Goal: Obtain resource: Obtain resource

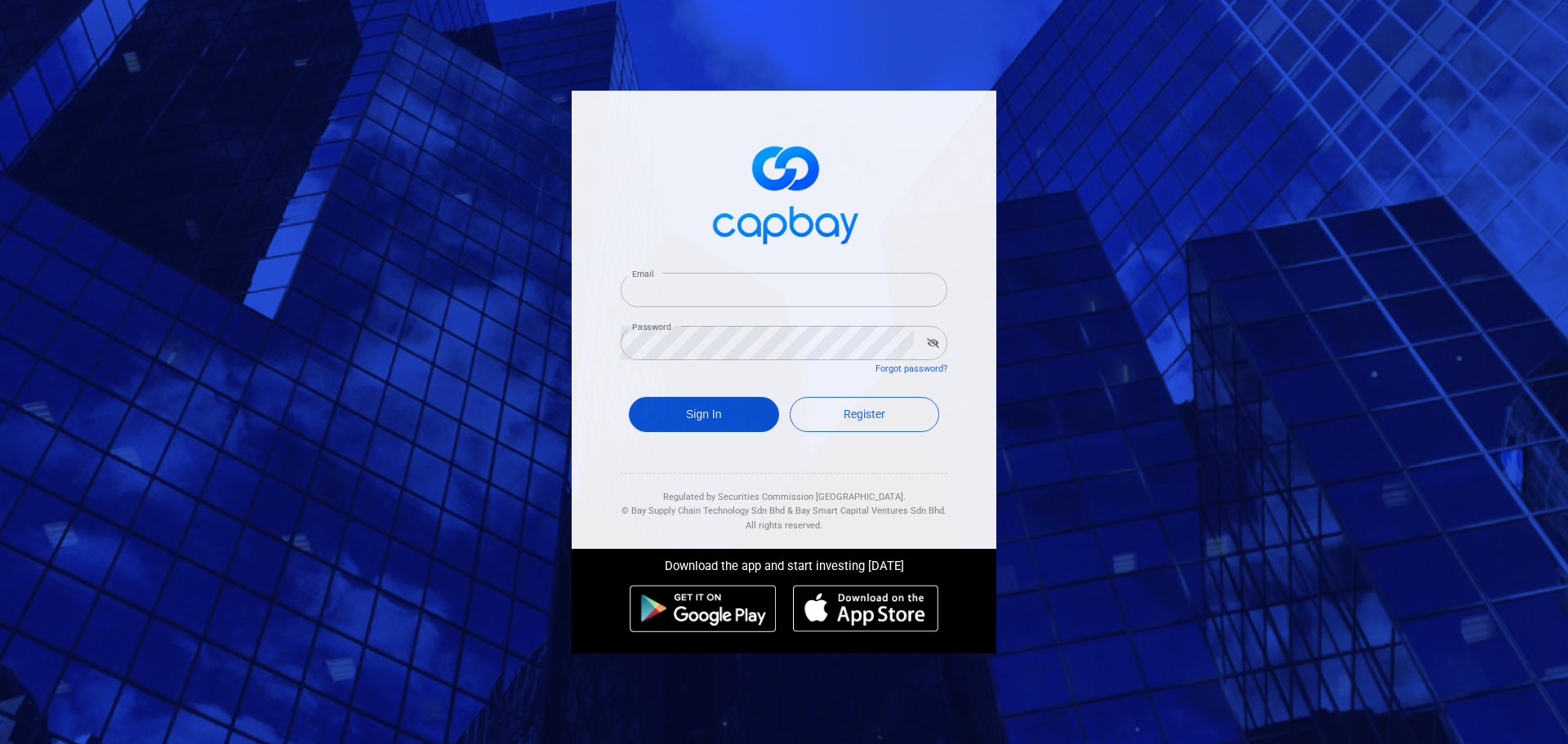
type input "[EMAIL_ADDRESS][DOMAIN_NAME]"
click at [714, 409] on button "Sign In" at bounding box center [704, 414] width 151 height 35
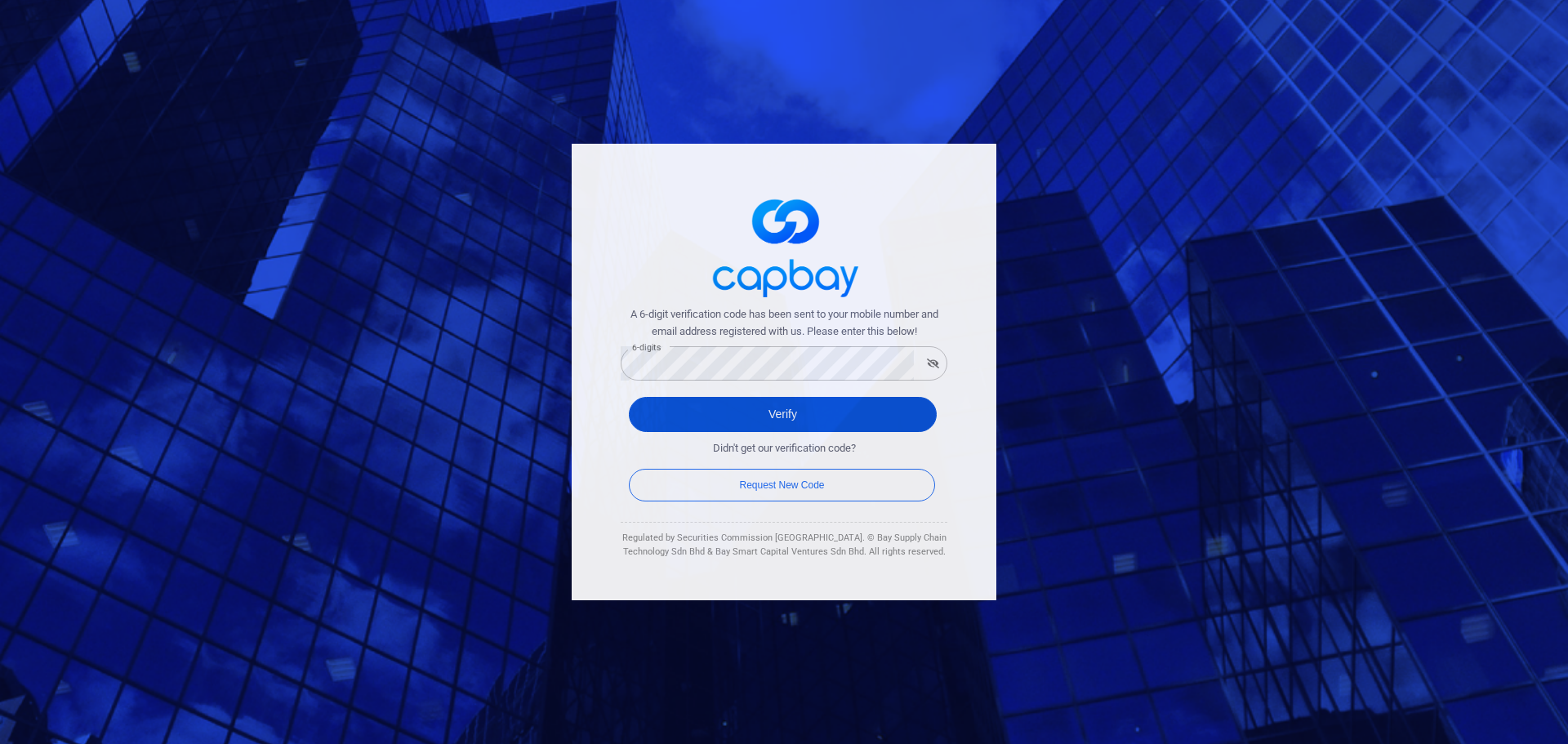
click at [657, 413] on button "Verify" at bounding box center [783, 414] width 308 height 35
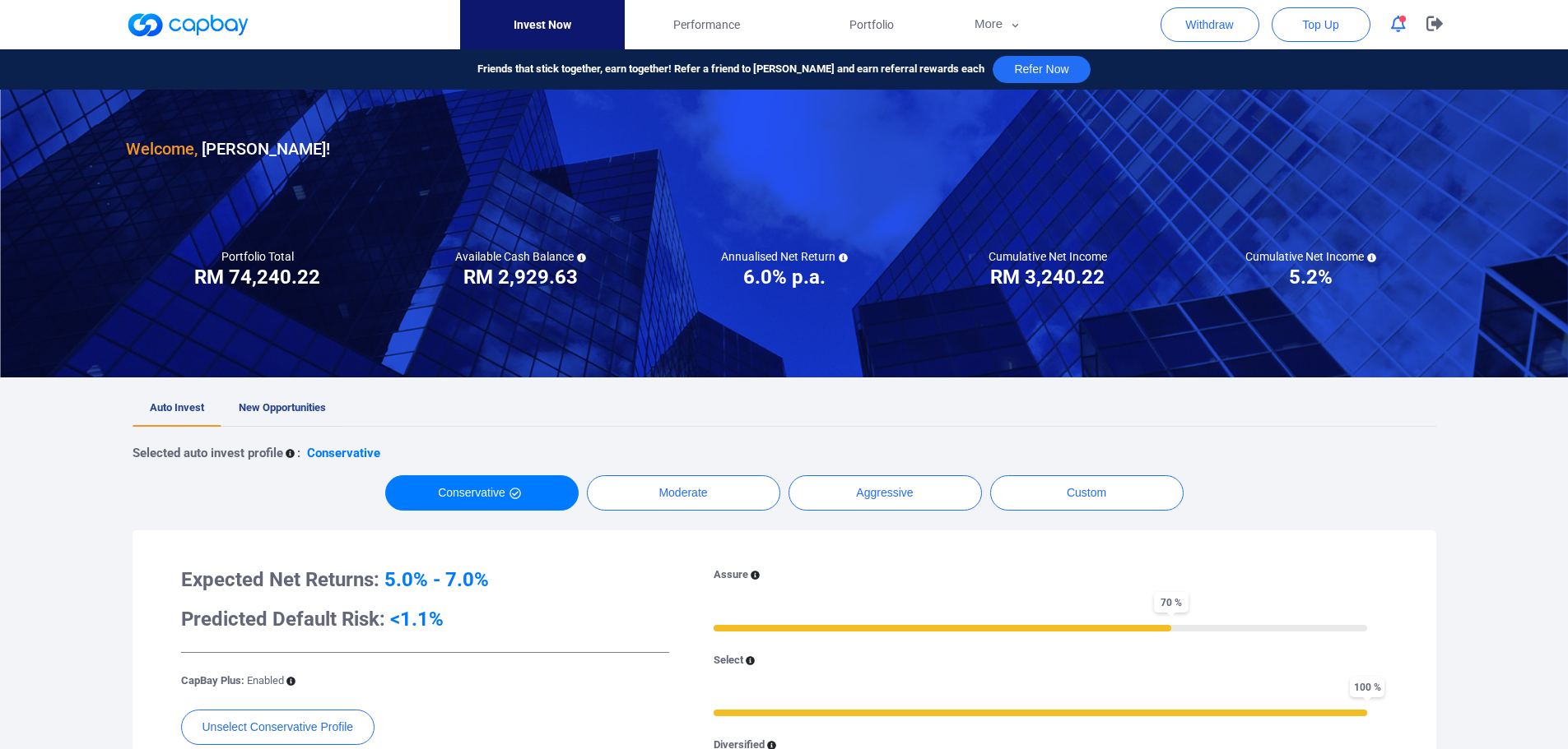
click at [302, 412] on span "New Opportunities" at bounding box center [282, 407] width 87 height 13
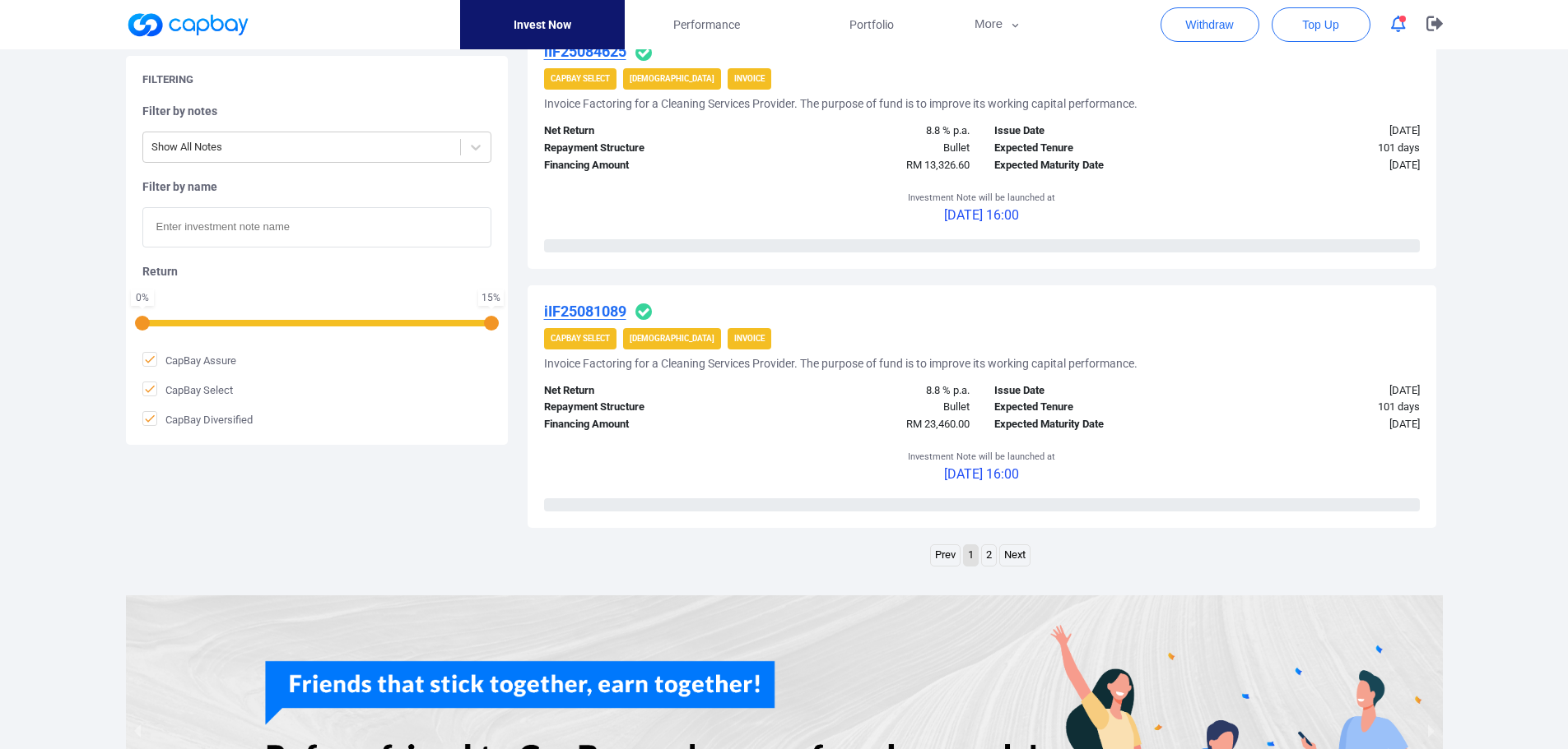
scroll to position [2468, 0]
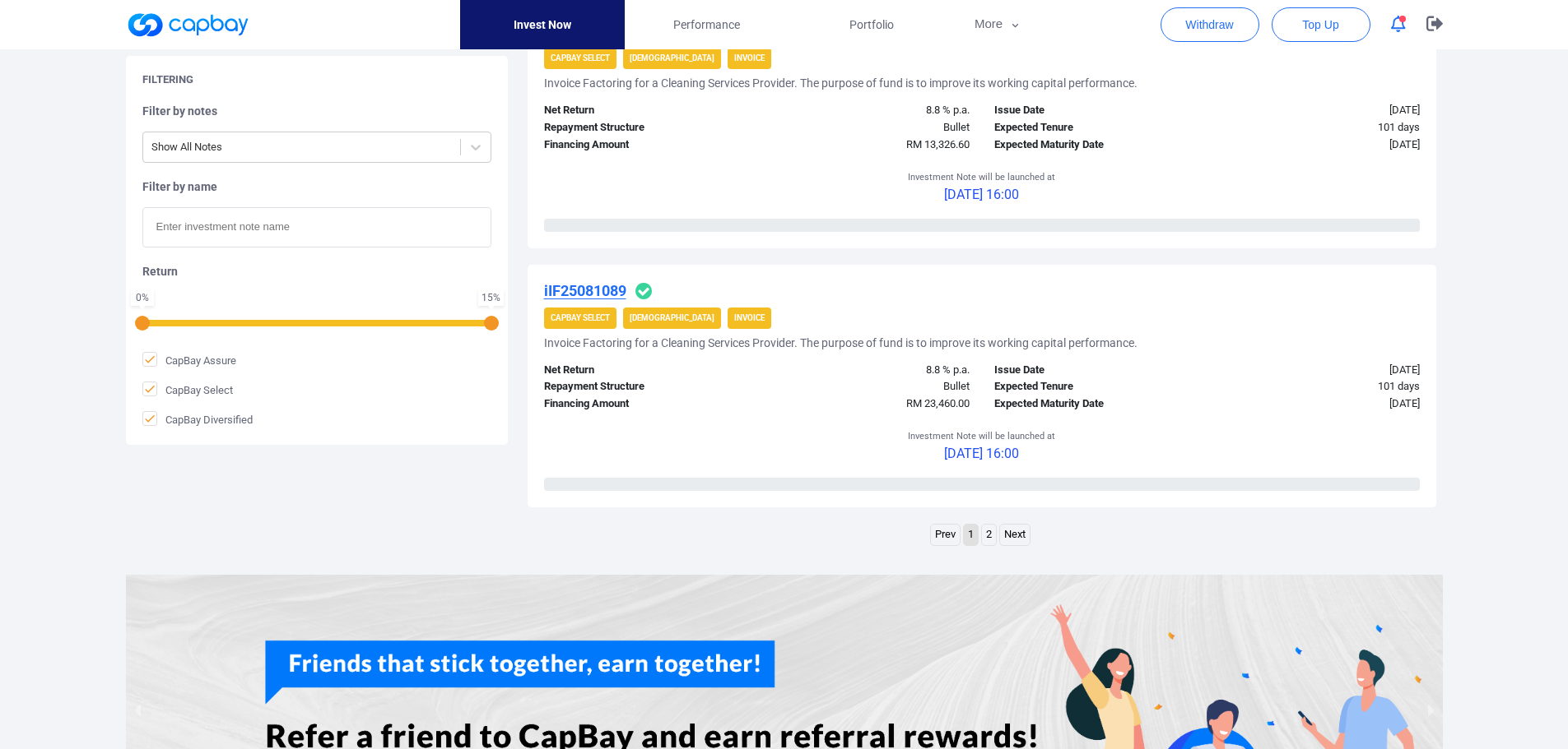
click at [991, 536] on link "2" at bounding box center [988, 535] width 14 height 21
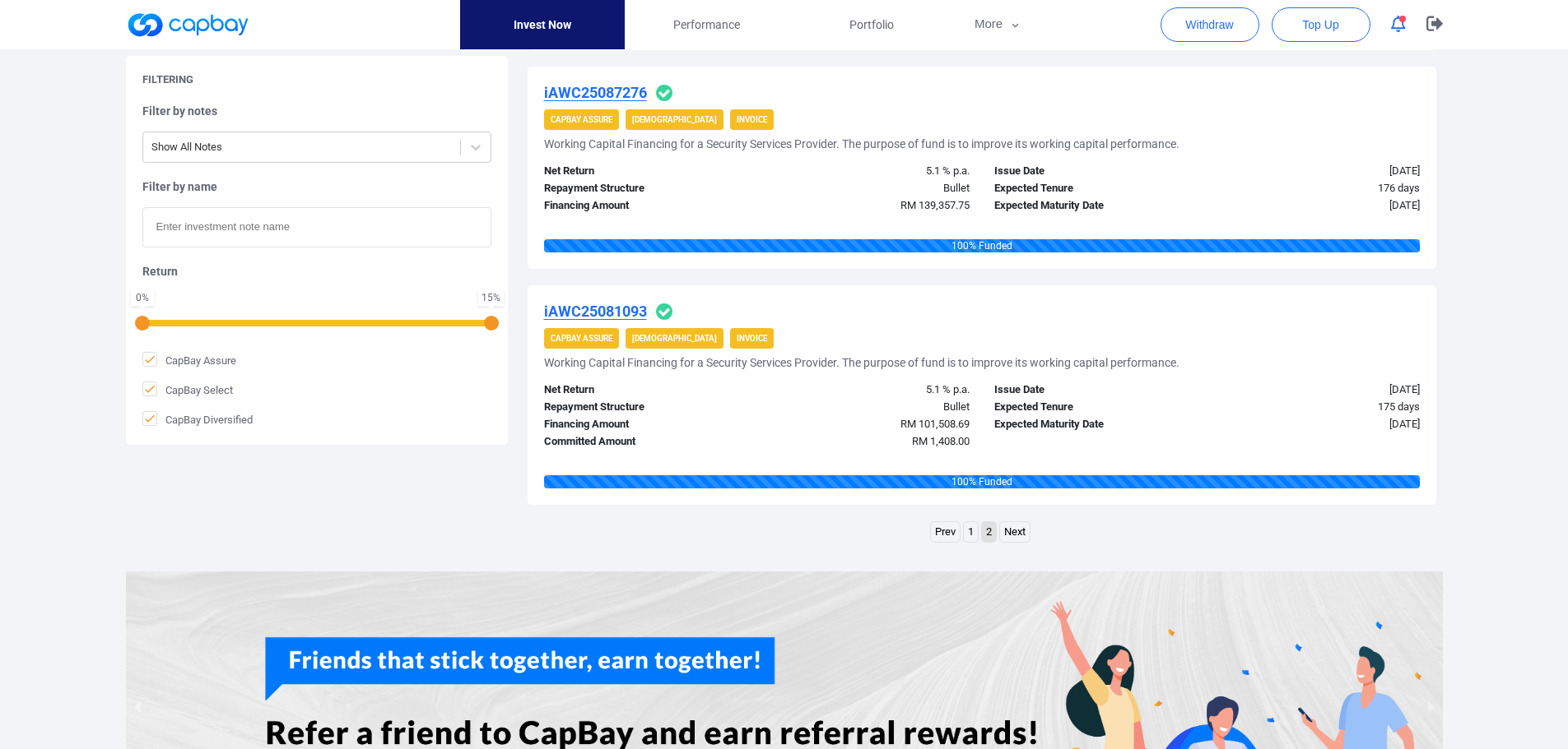
scroll to position [1440, 0]
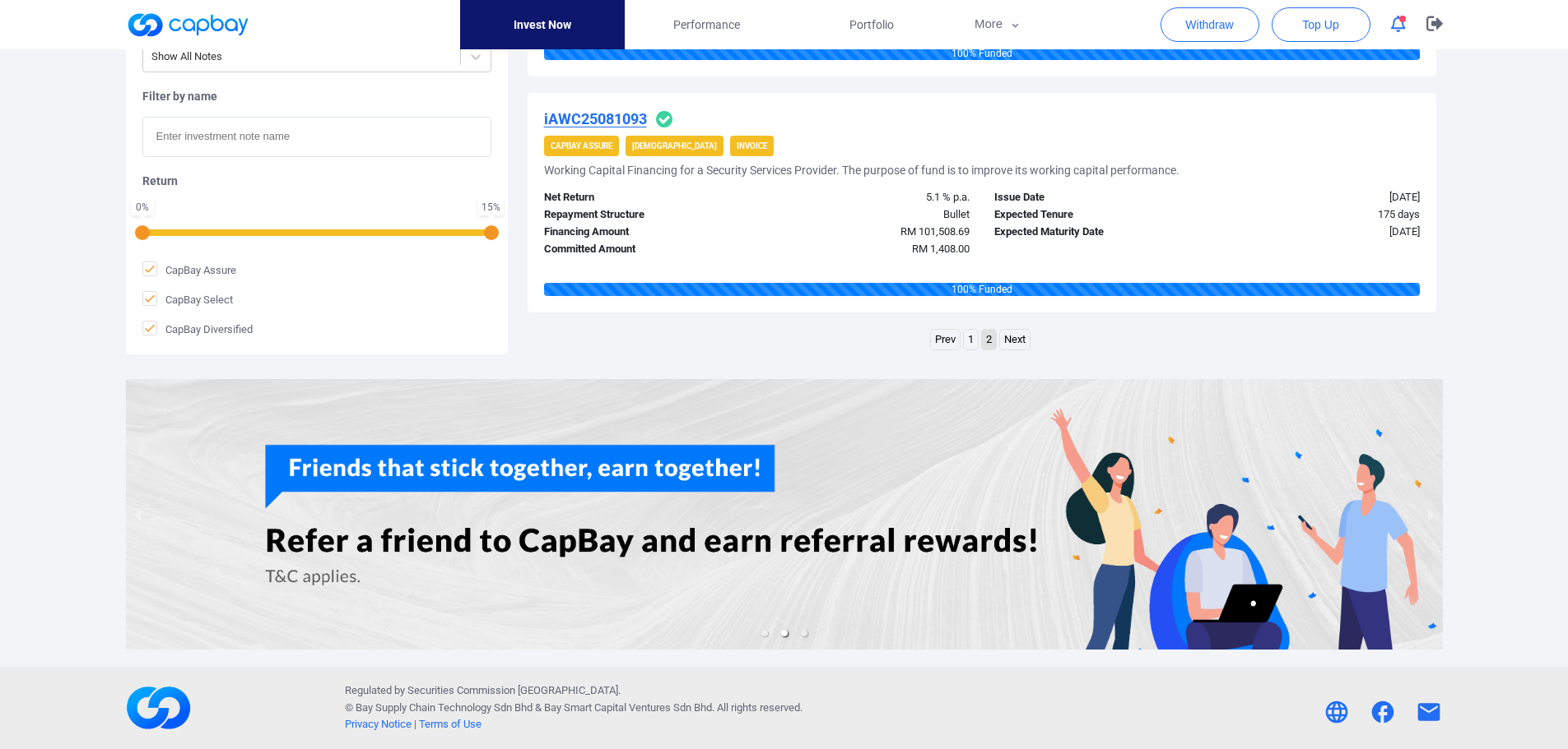
click at [966, 343] on link "1" at bounding box center [971, 340] width 14 height 21
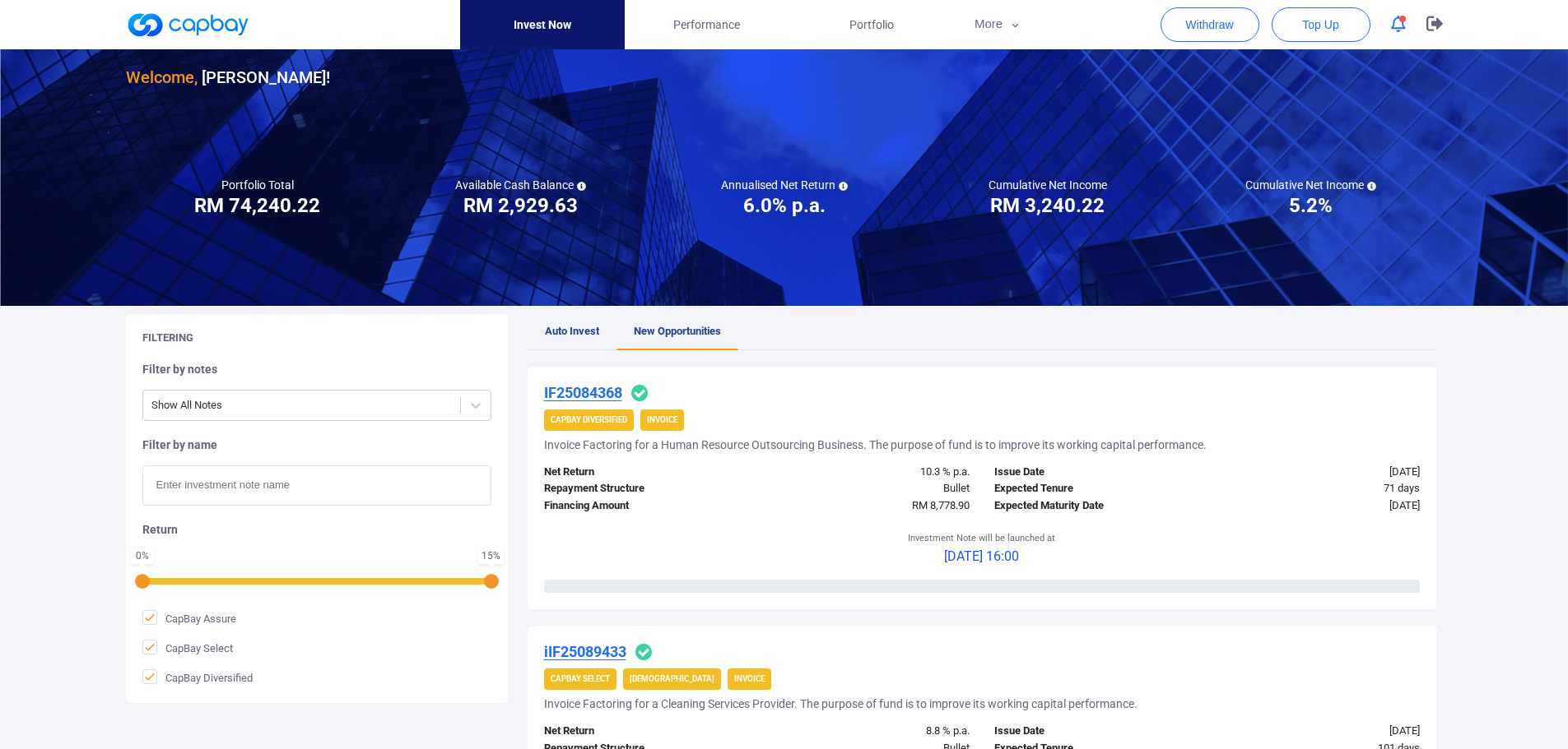
scroll to position [82, 0]
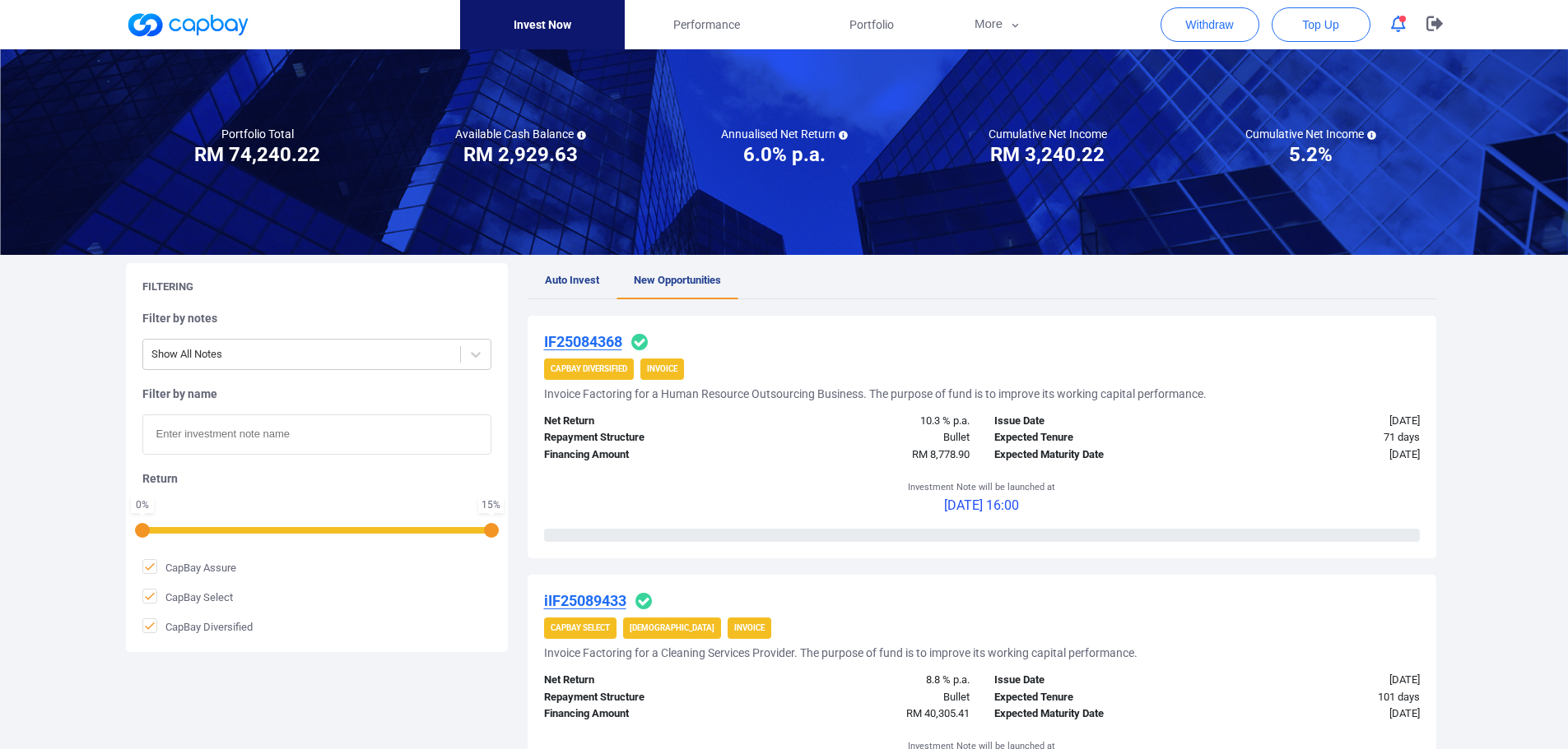
click at [586, 600] on u "iIF25089433" at bounding box center [585, 601] width 82 height 18
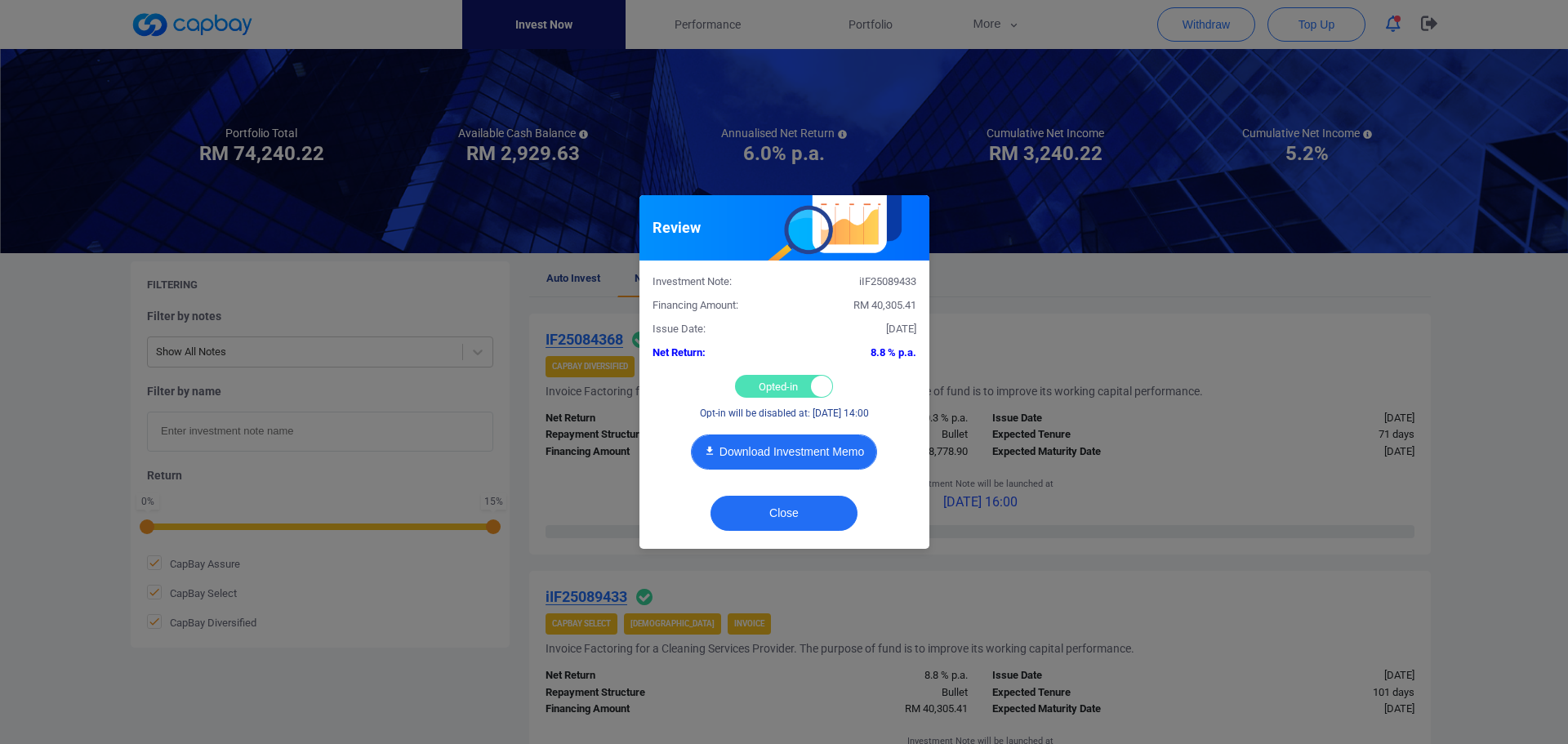
click at [780, 453] on button "Download Investment Memo" at bounding box center [784, 452] width 187 height 35
click at [1075, 288] on div "Review Investment Note: iIF25089433 Financing Amount: RM 40,305.41 Issue Date: …" at bounding box center [784, 372] width 1568 height 744
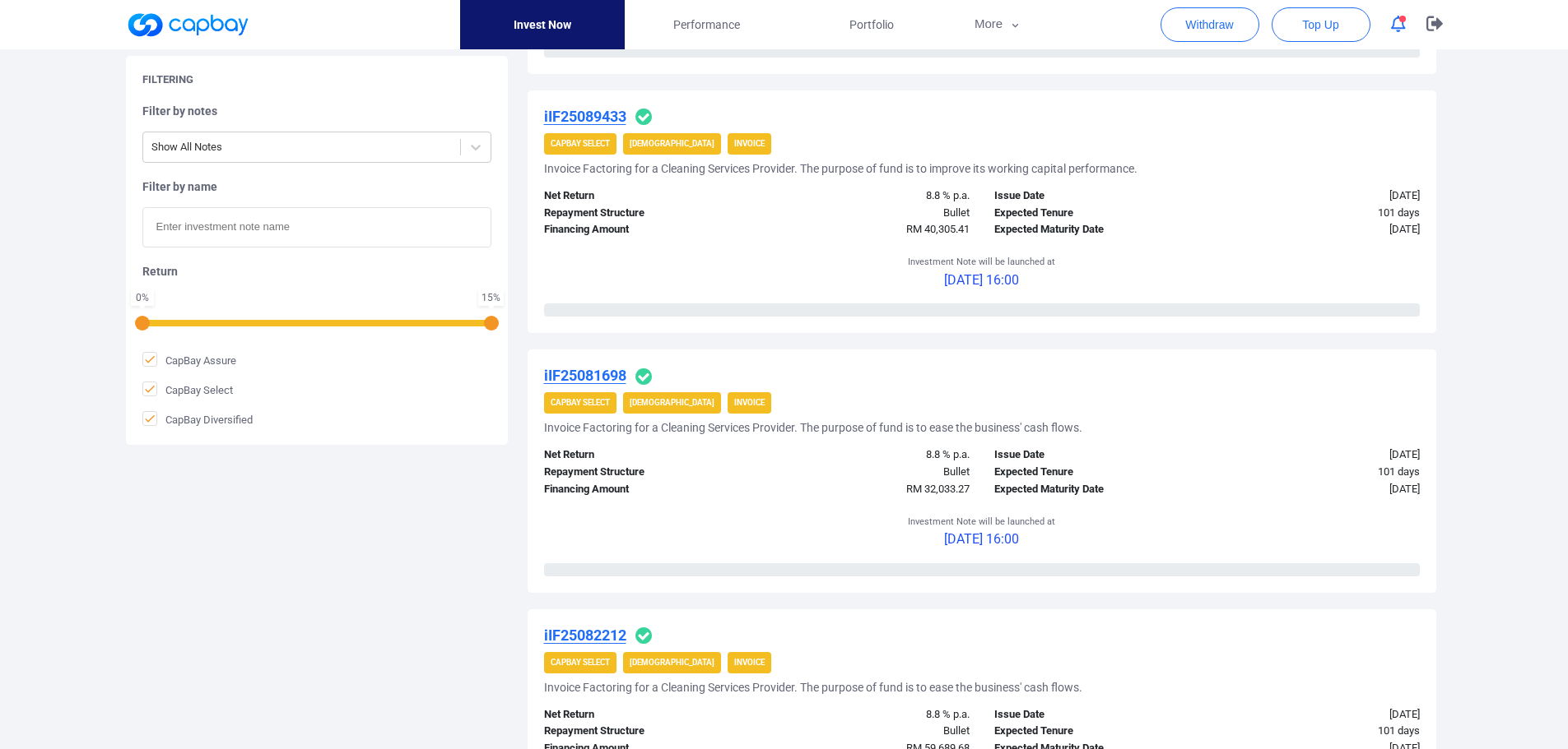
scroll to position [576, 0]
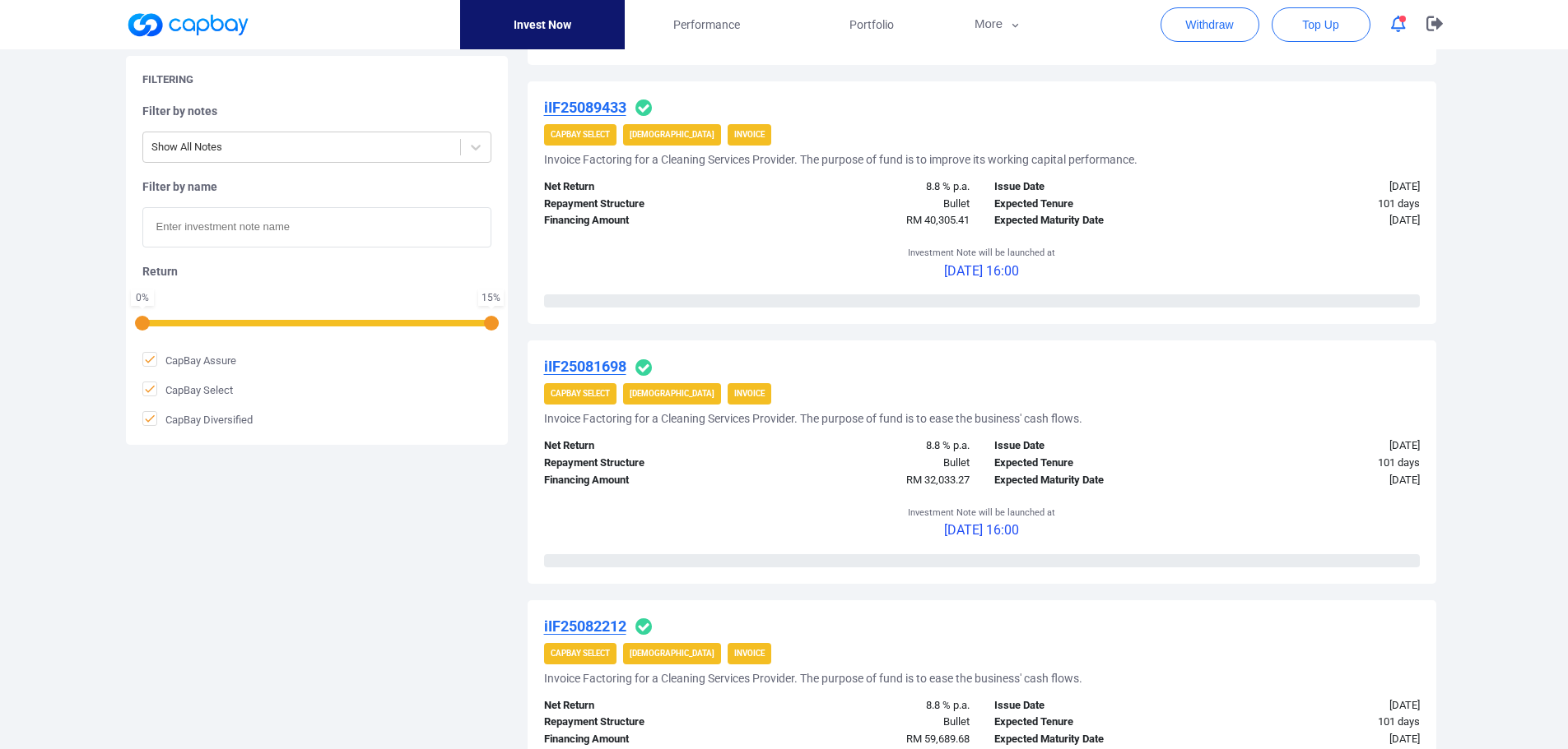
click at [600, 367] on u "iIF25081698" at bounding box center [585, 367] width 82 height 18
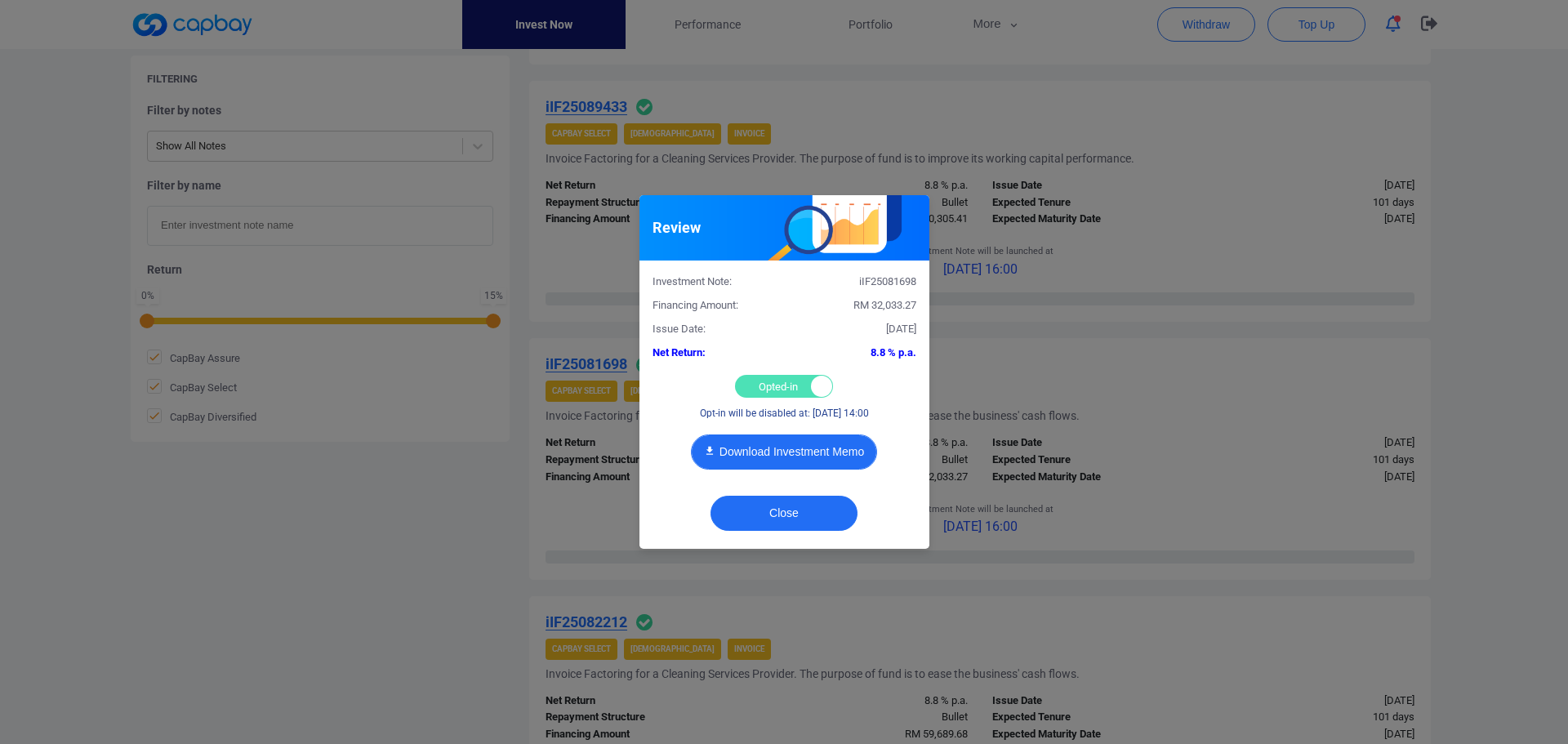
click at [795, 452] on button "Download Investment Memo" at bounding box center [784, 452] width 187 height 35
click at [1122, 202] on div "Review Investment Note: iIF25081698 Financing Amount: RM 32,033.27 Issue Date: …" at bounding box center [784, 372] width 1568 height 744
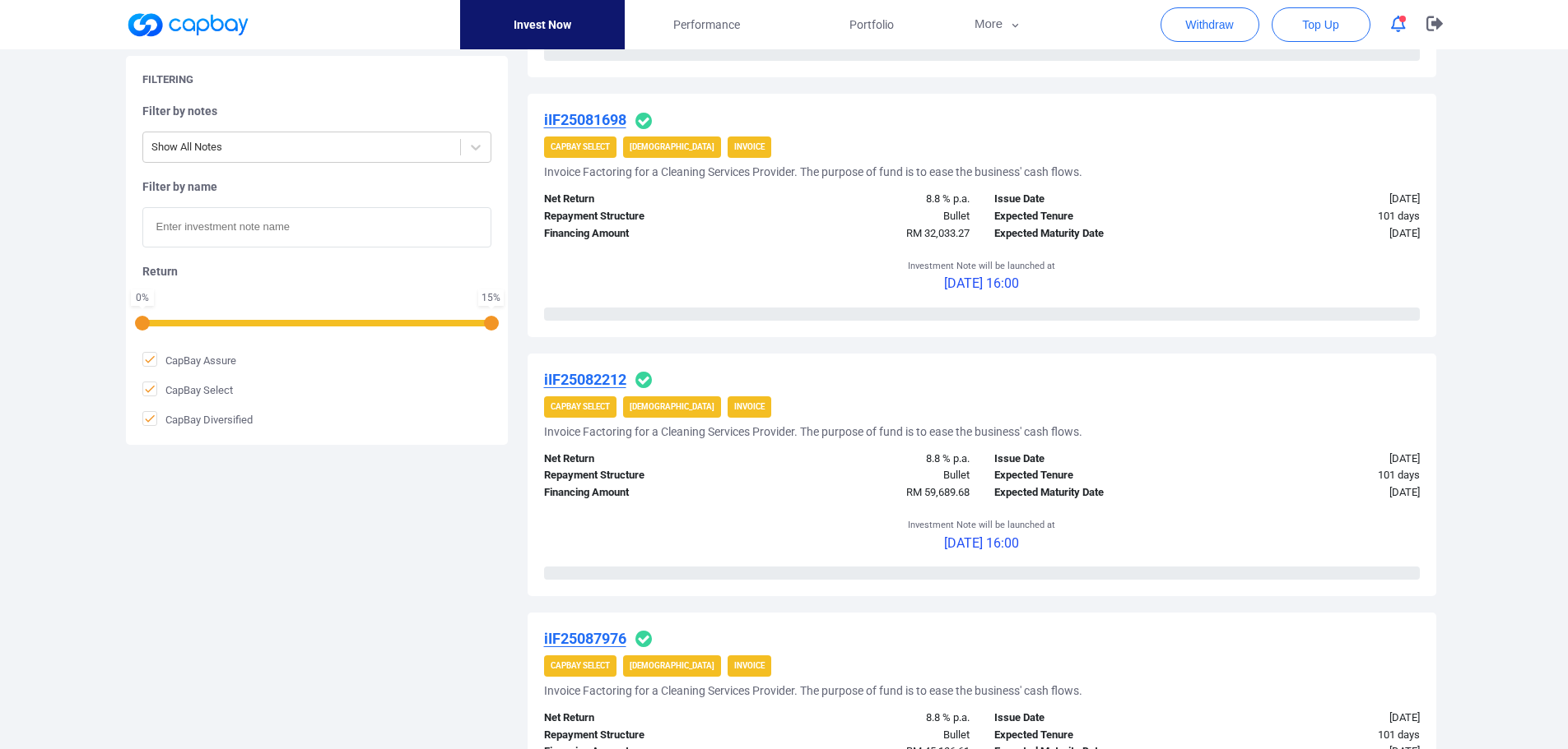
scroll to position [905, 0]
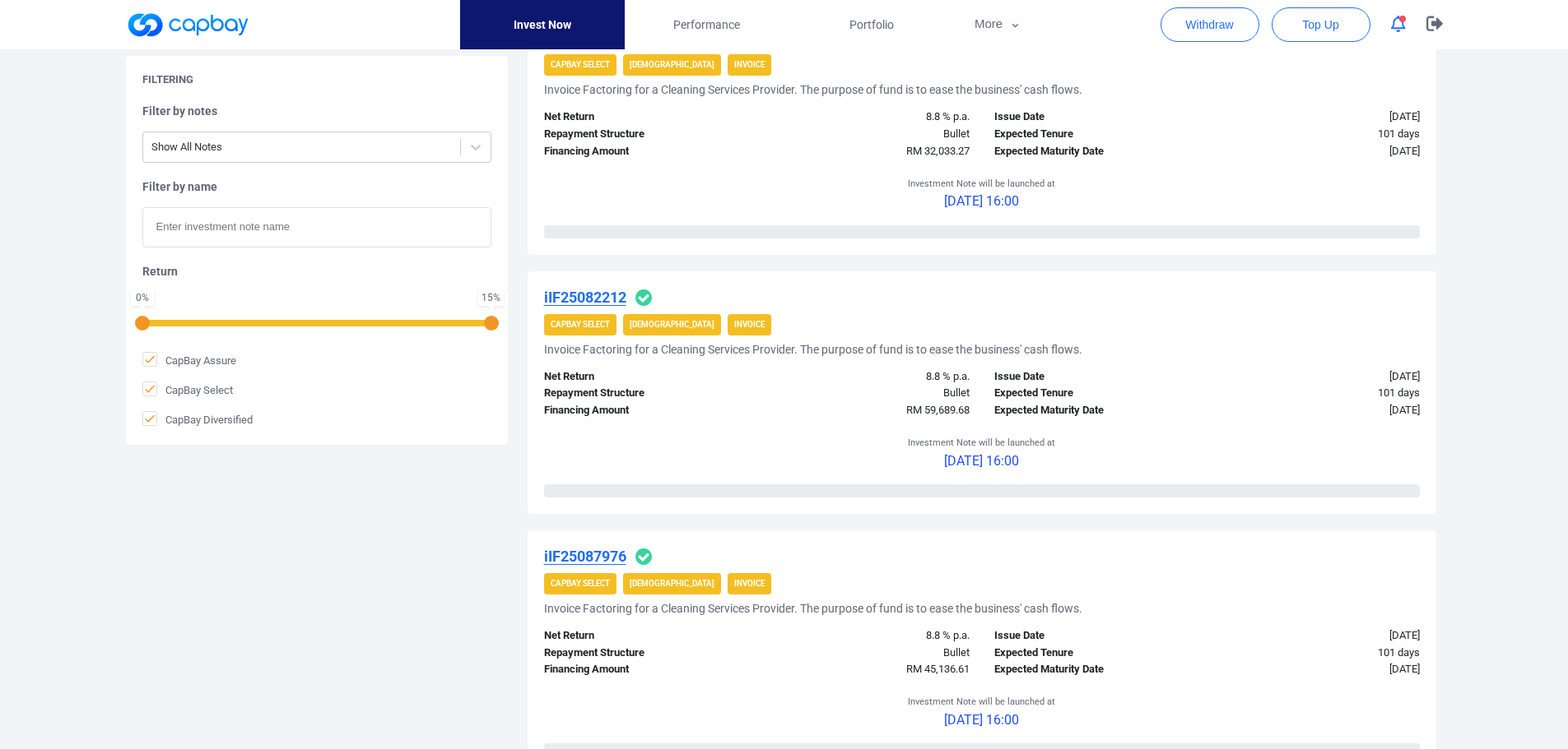
click at [587, 299] on u "iIF25082212" at bounding box center [585, 298] width 82 height 18
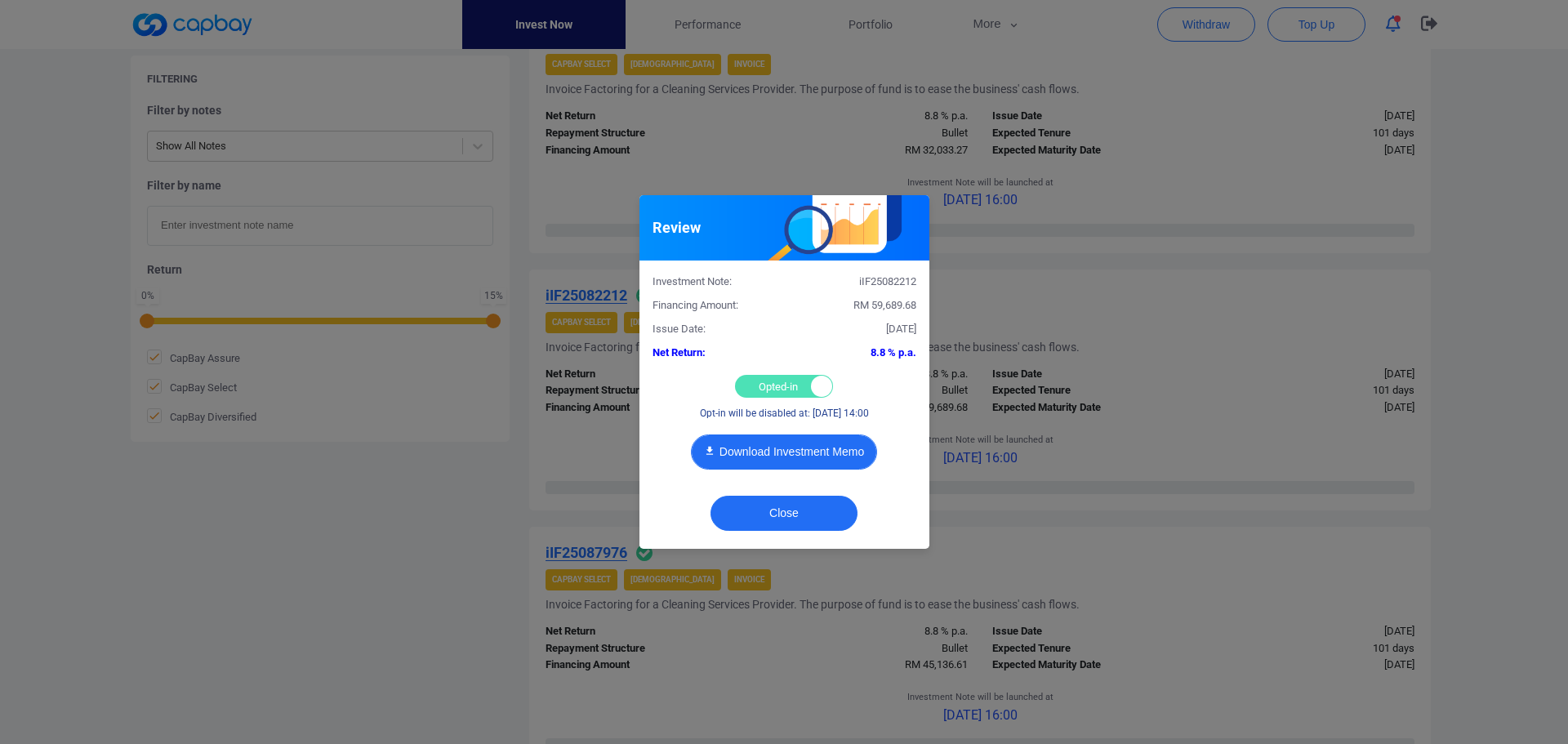
click at [783, 447] on button "Download Investment Memo" at bounding box center [784, 452] width 187 height 35
click at [1097, 217] on div "Review Investment Note: iIF25082212 Financing Amount: RM 59,689.68 Issue Date: …" at bounding box center [784, 372] width 1568 height 744
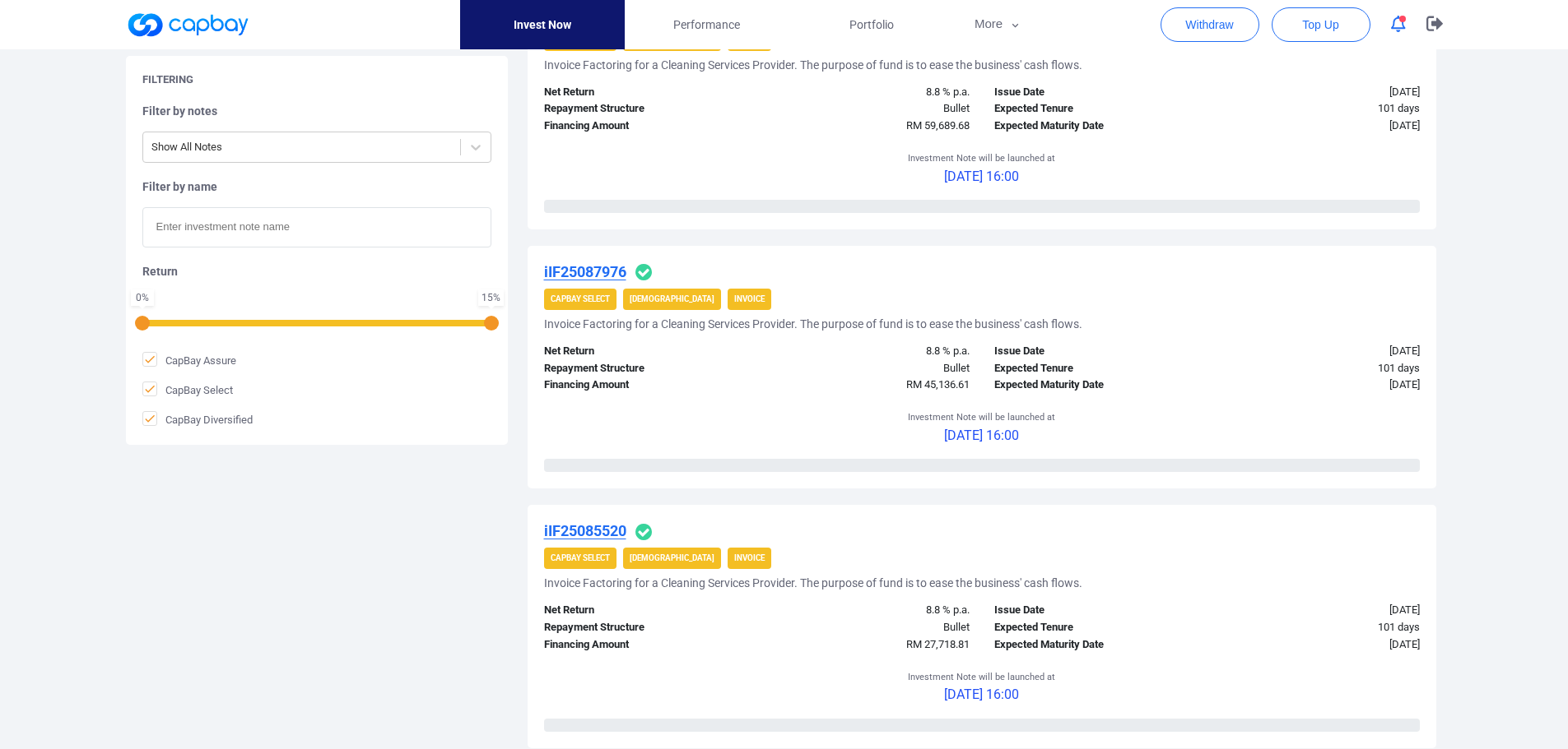
scroll to position [1234, 0]
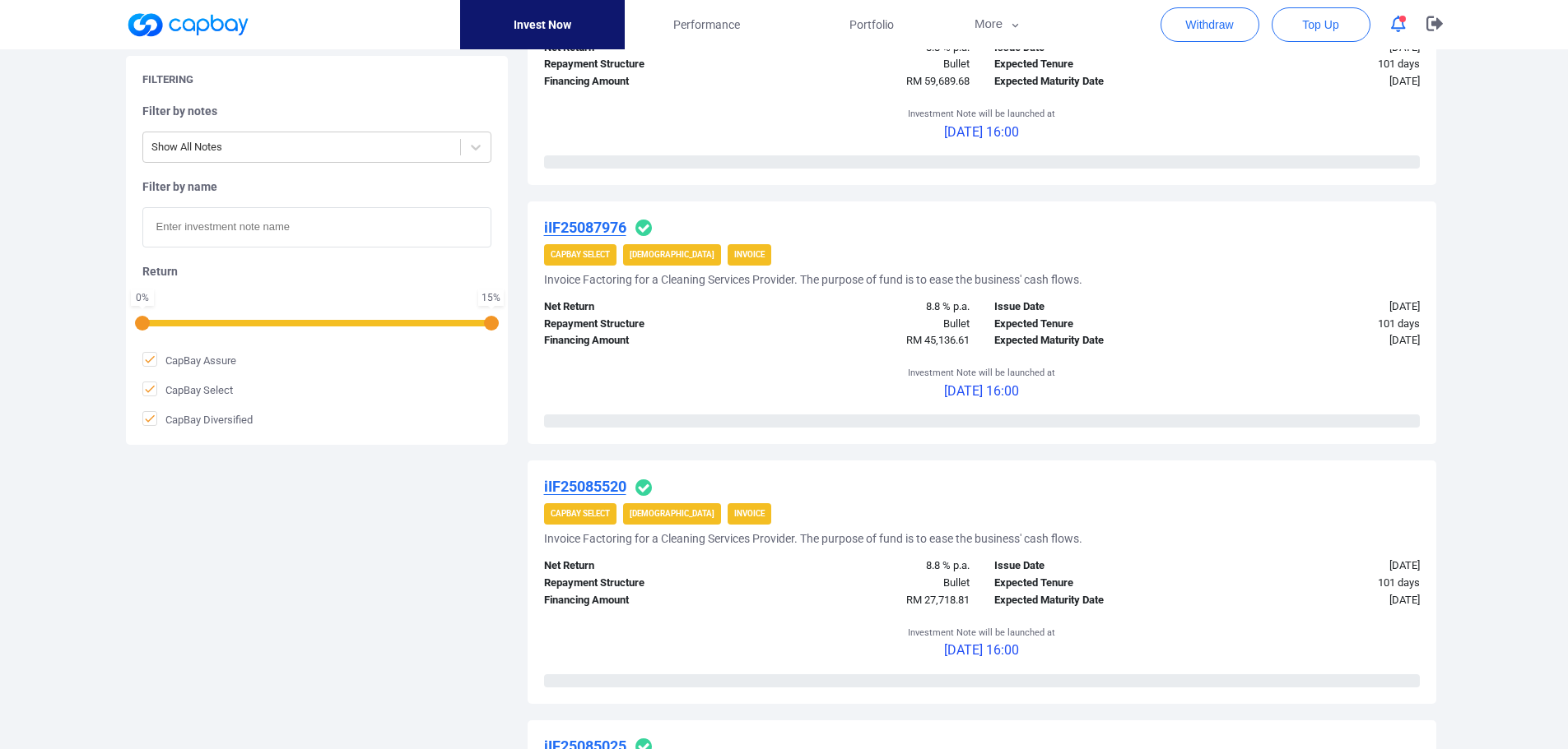
click at [602, 227] on u "iIF25087976" at bounding box center [585, 228] width 82 height 18
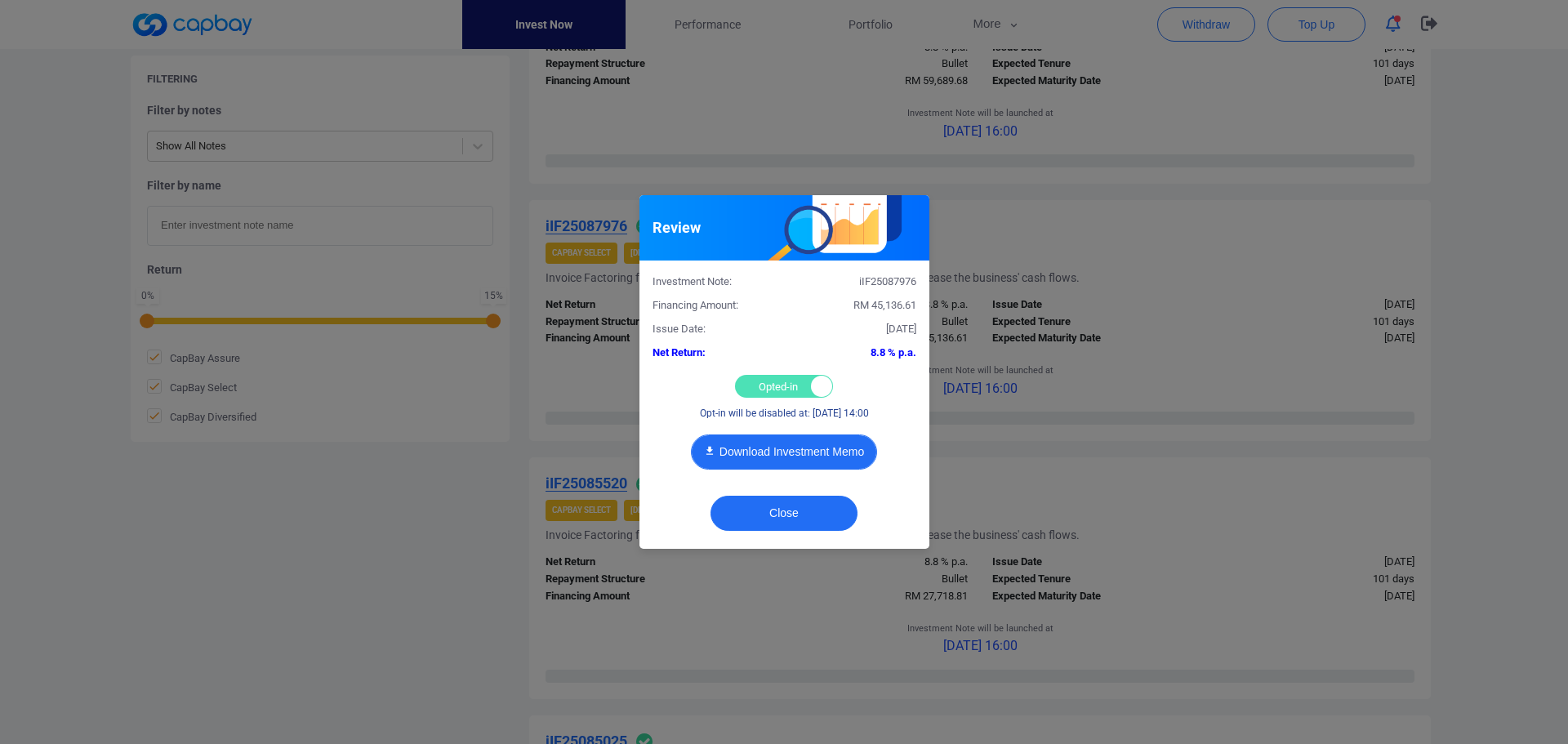
click at [790, 446] on button "Download Investment Memo" at bounding box center [784, 452] width 187 height 35
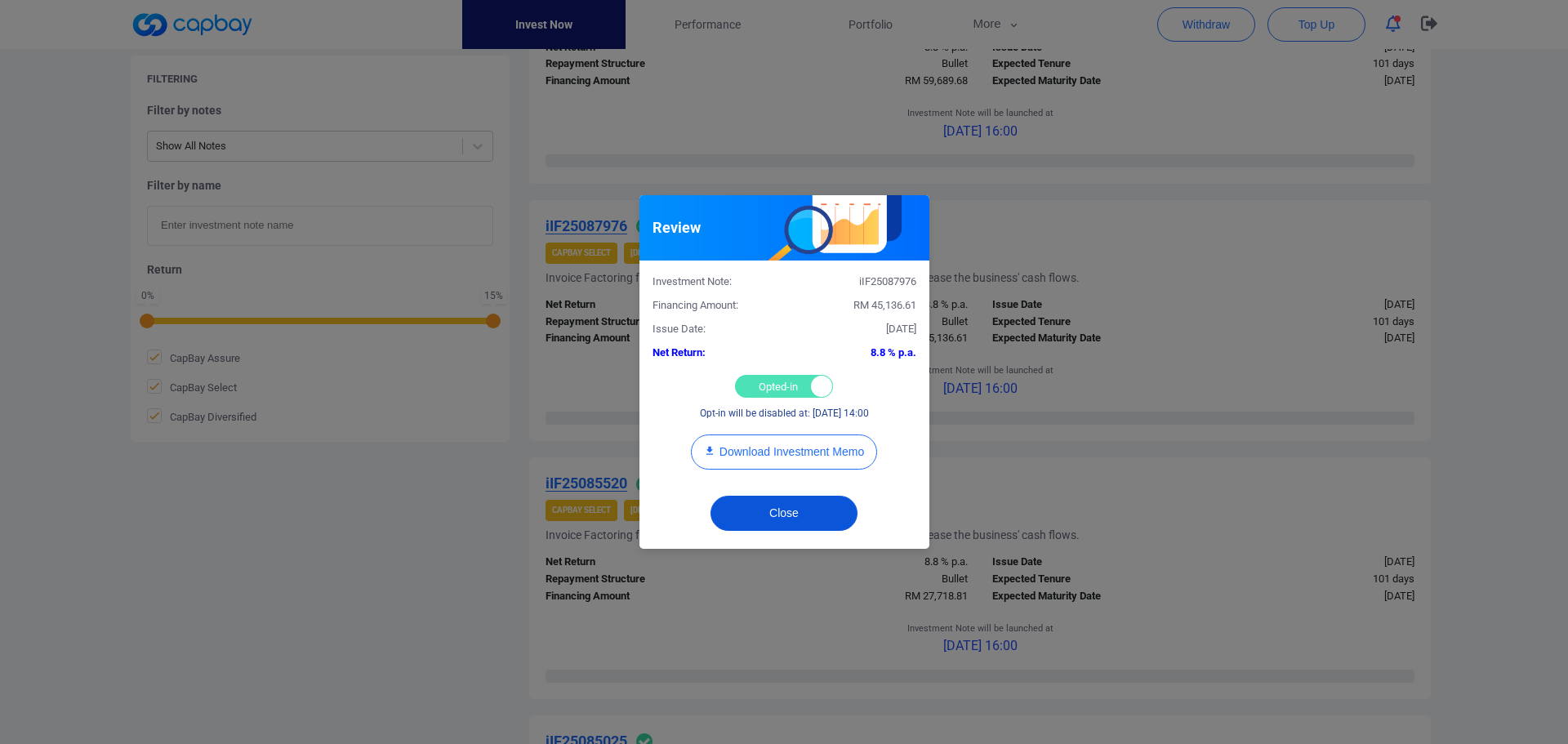
click at [817, 511] on button "Close" at bounding box center [784, 514] width 147 height 35
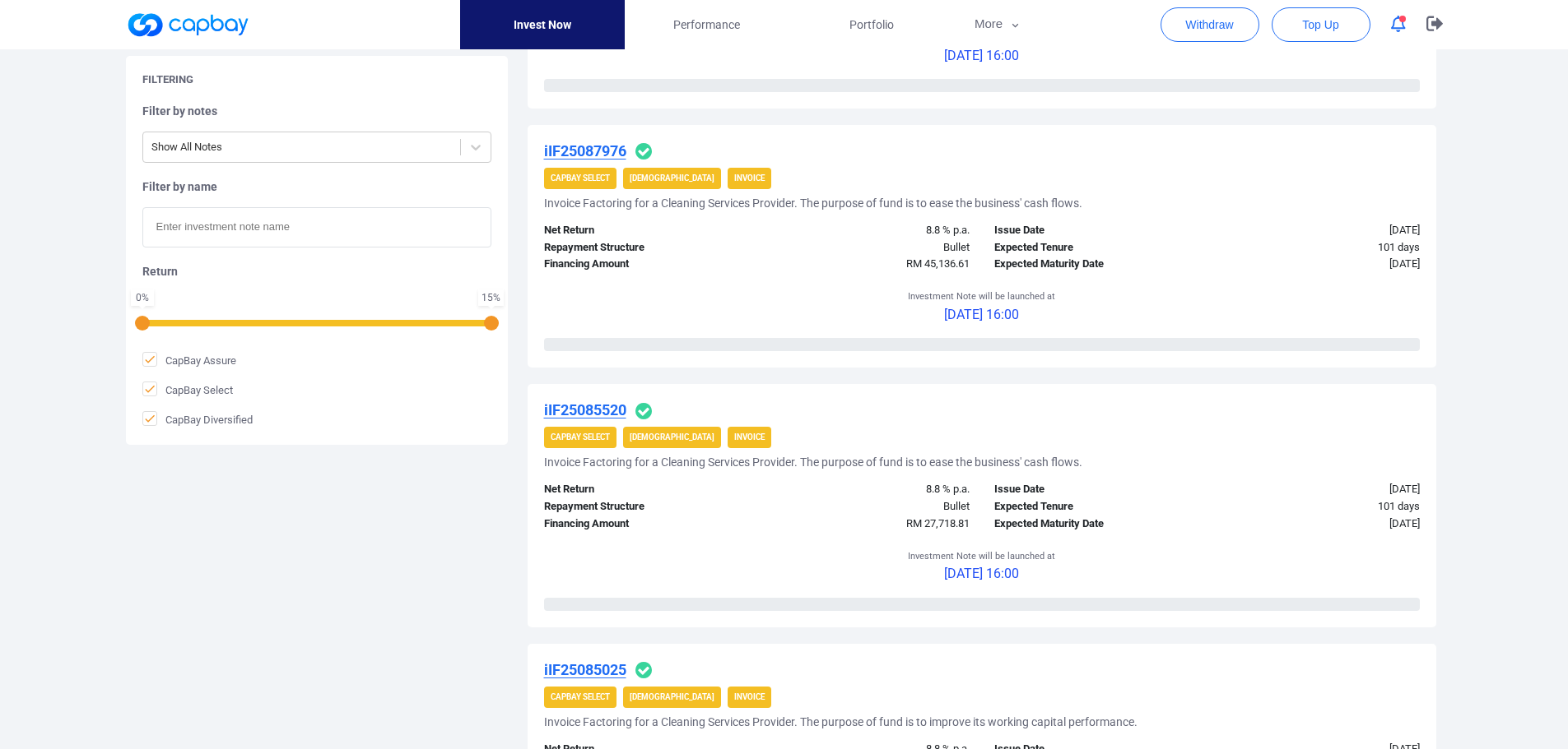
scroll to position [1316, 0]
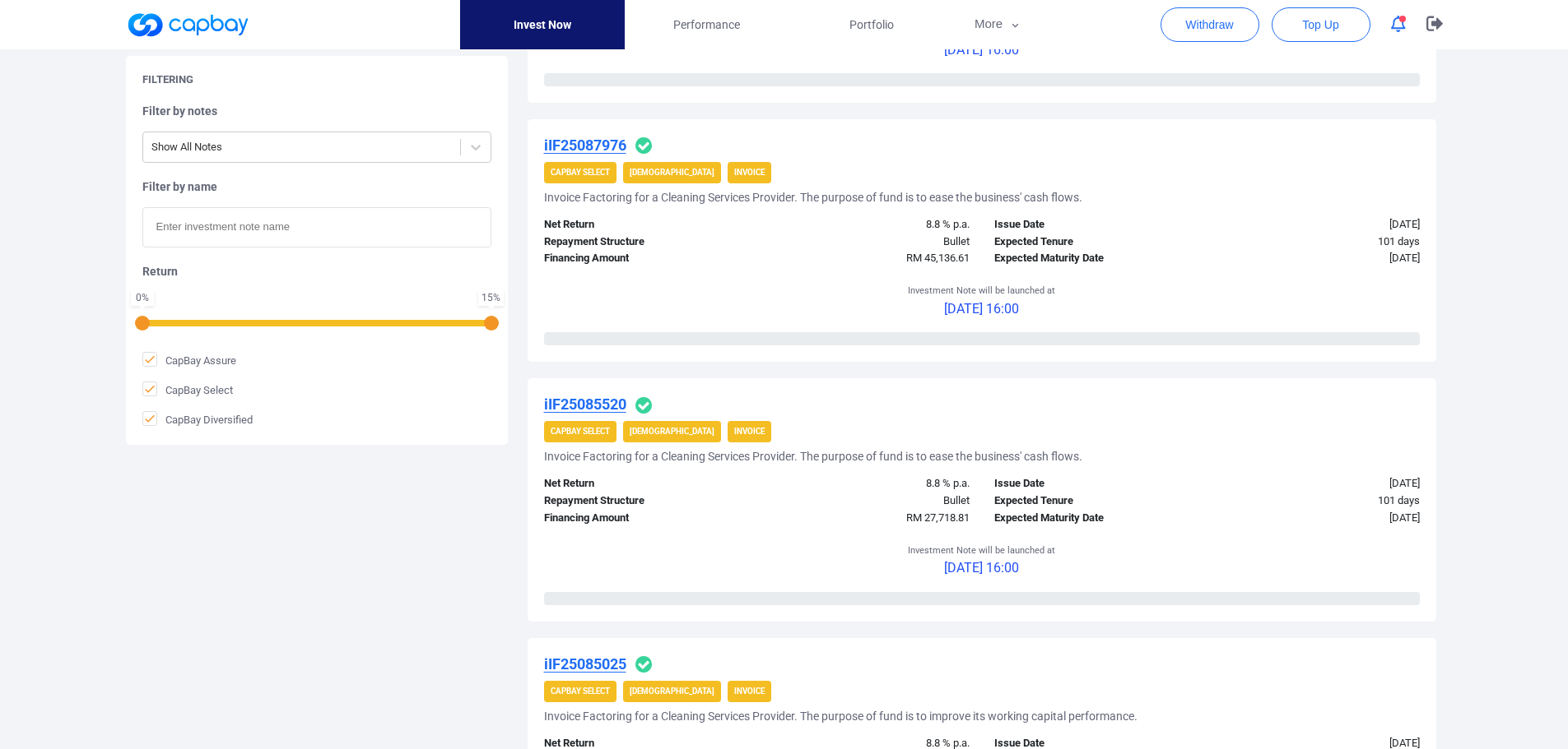
click at [610, 402] on u "iIF25085520" at bounding box center [585, 404] width 82 height 18
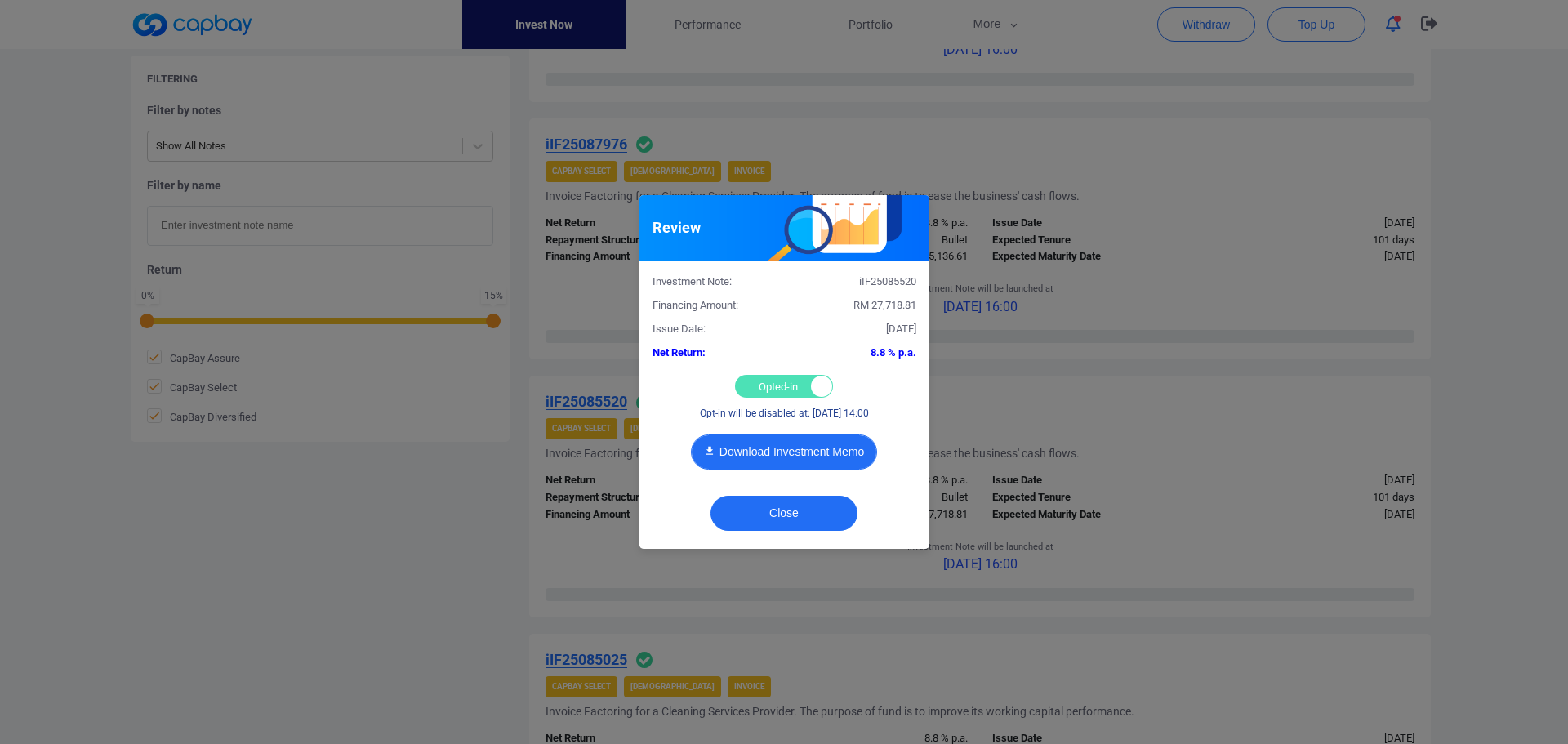
click at [772, 443] on button "Download Investment Memo" at bounding box center [784, 452] width 187 height 35
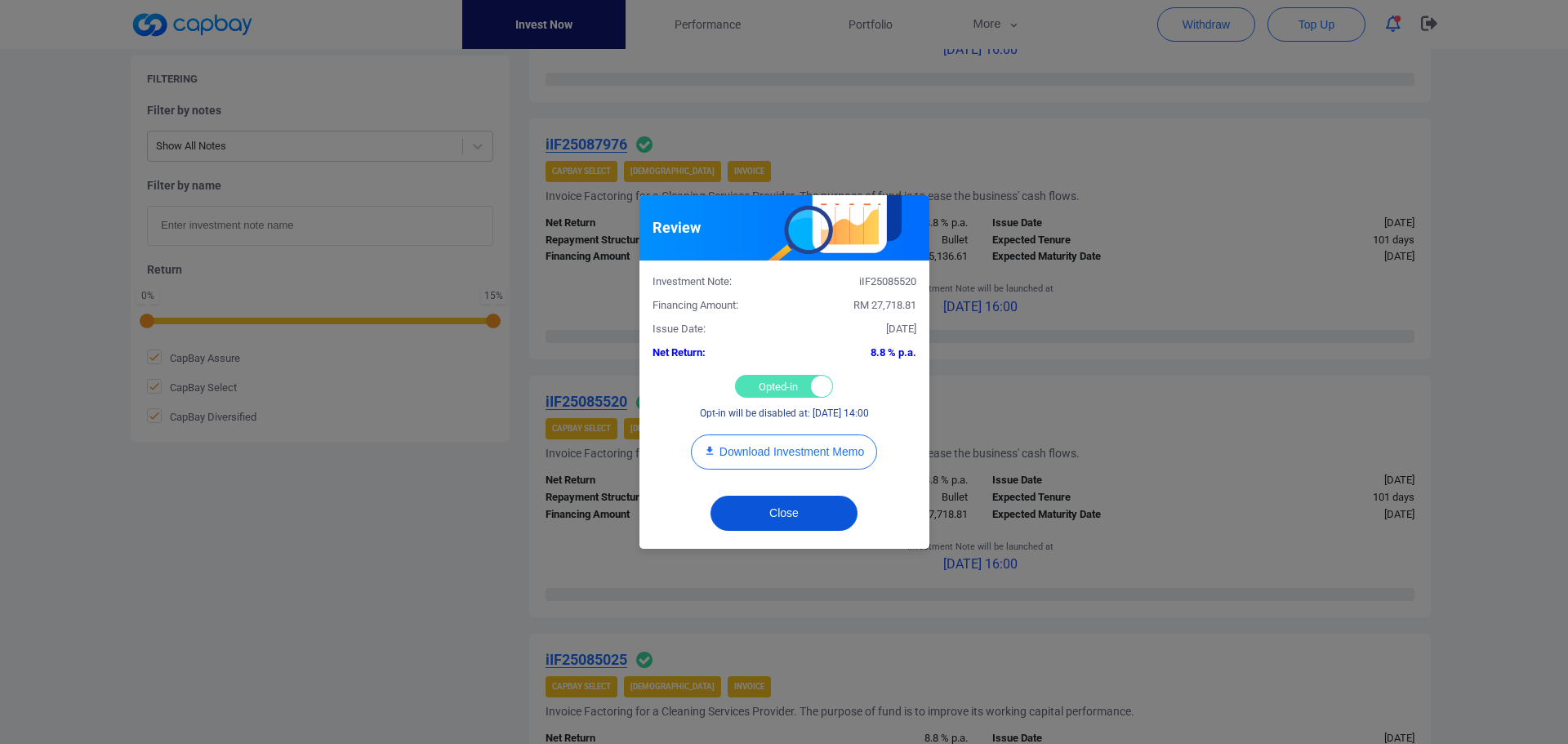
click at [785, 526] on button "Close" at bounding box center [784, 514] width 147 height 35
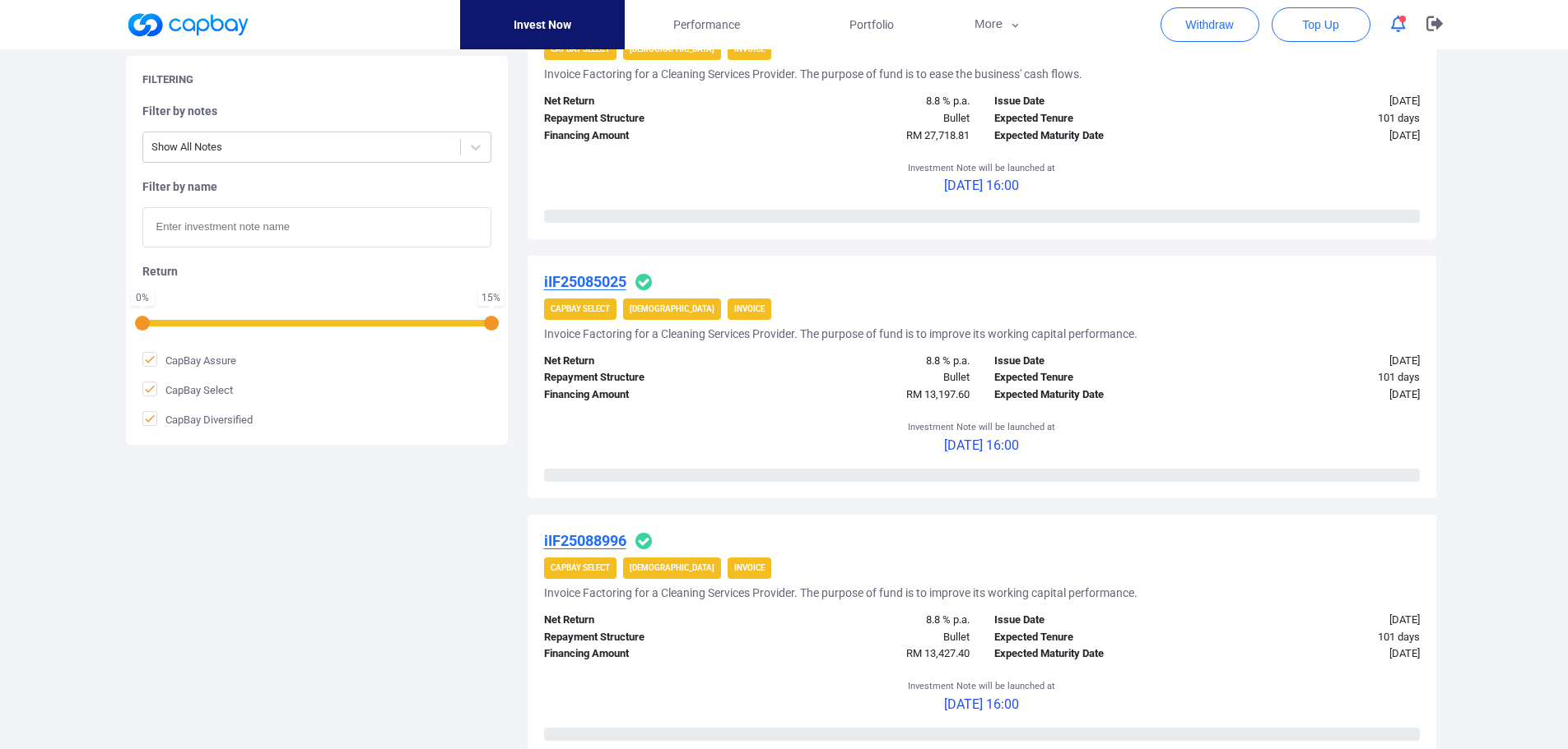
scroll to position [1728, 0]
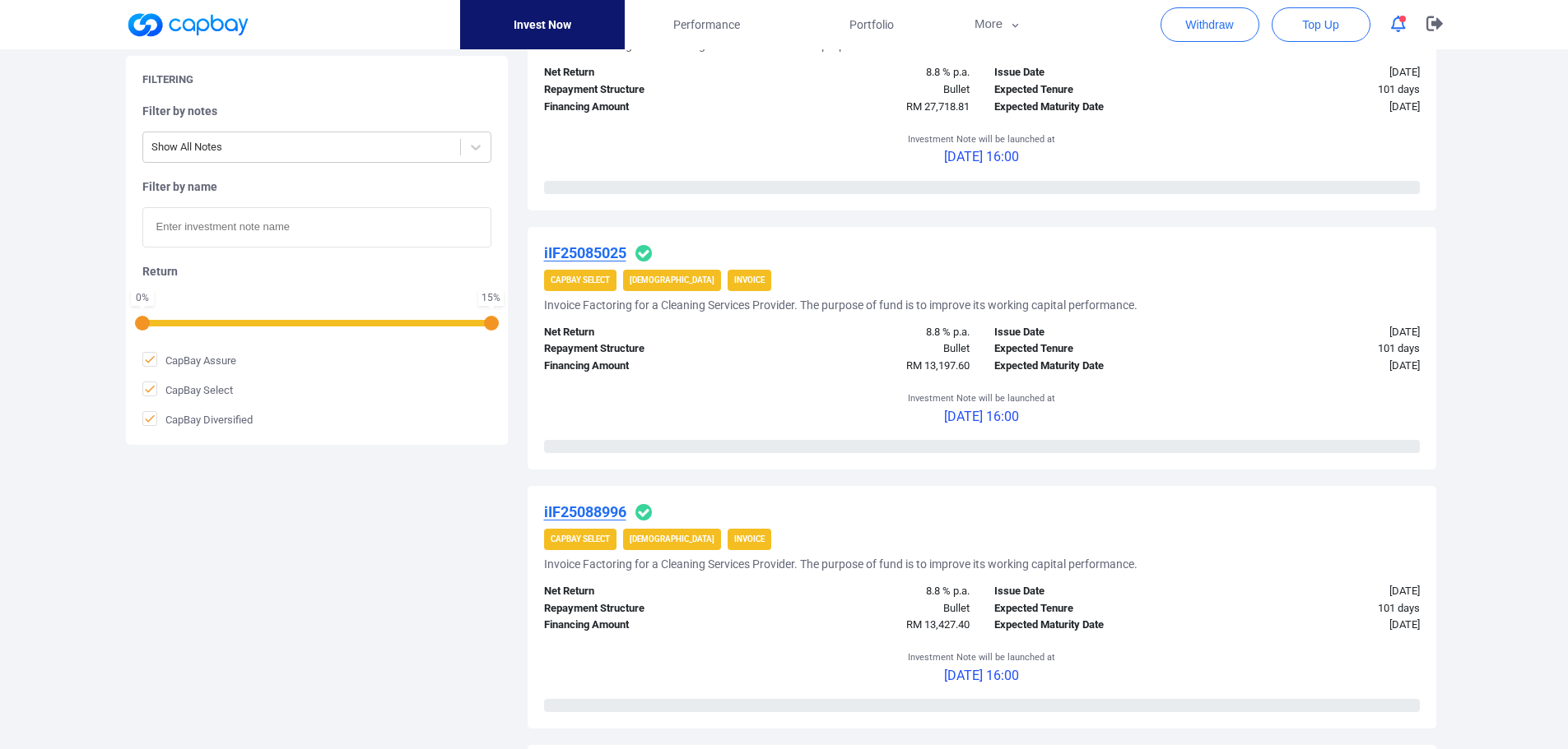
click at [585, 251] on u "iIF25085025" at bounding box center [585, 254] width 82 height 18
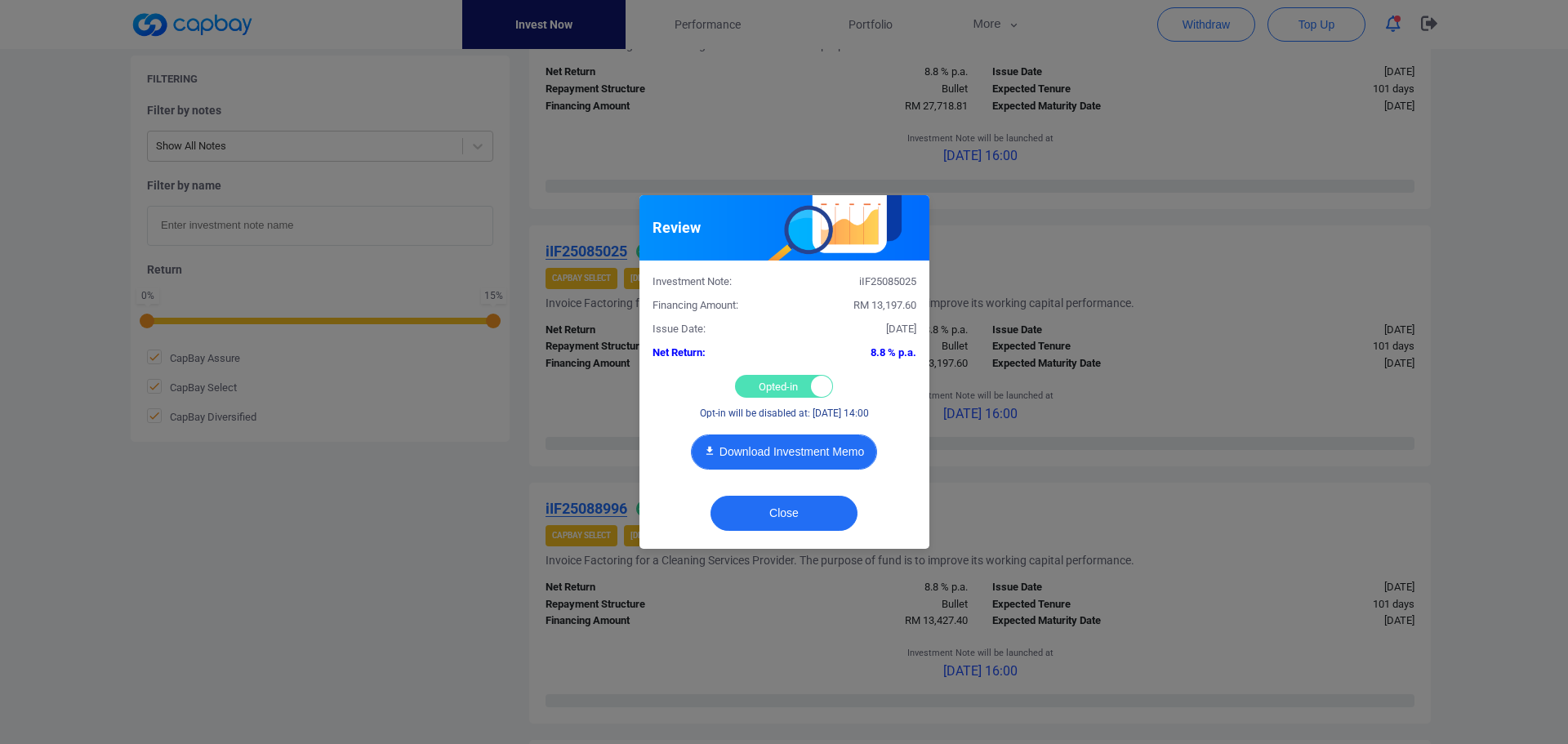
click at [797, 451] on button "Download Investment Memo" at bounding box center [784, 452] width 187 height 35
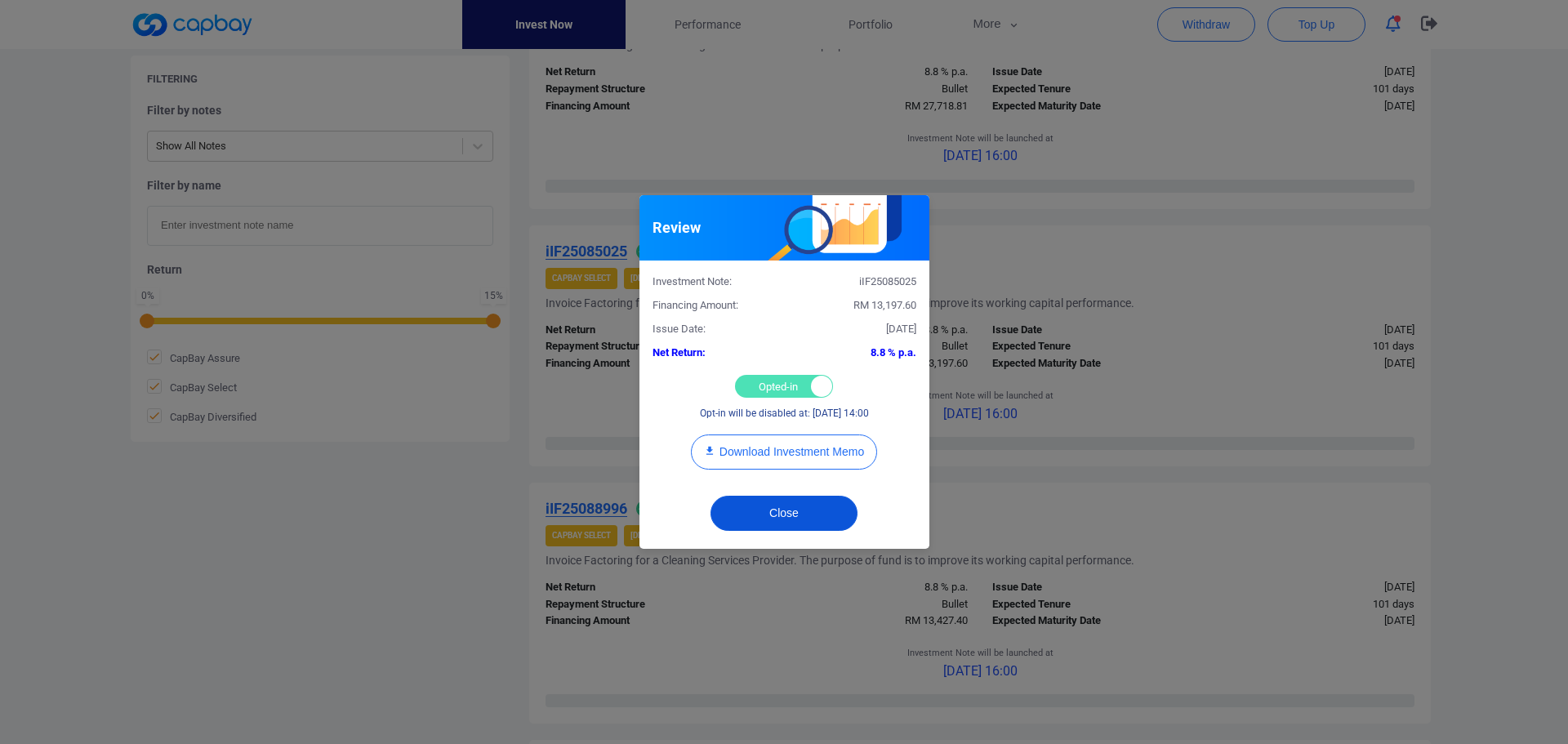
click at [785, 513] on button "Close" at bounding box center [784, 514] width 147 height 35
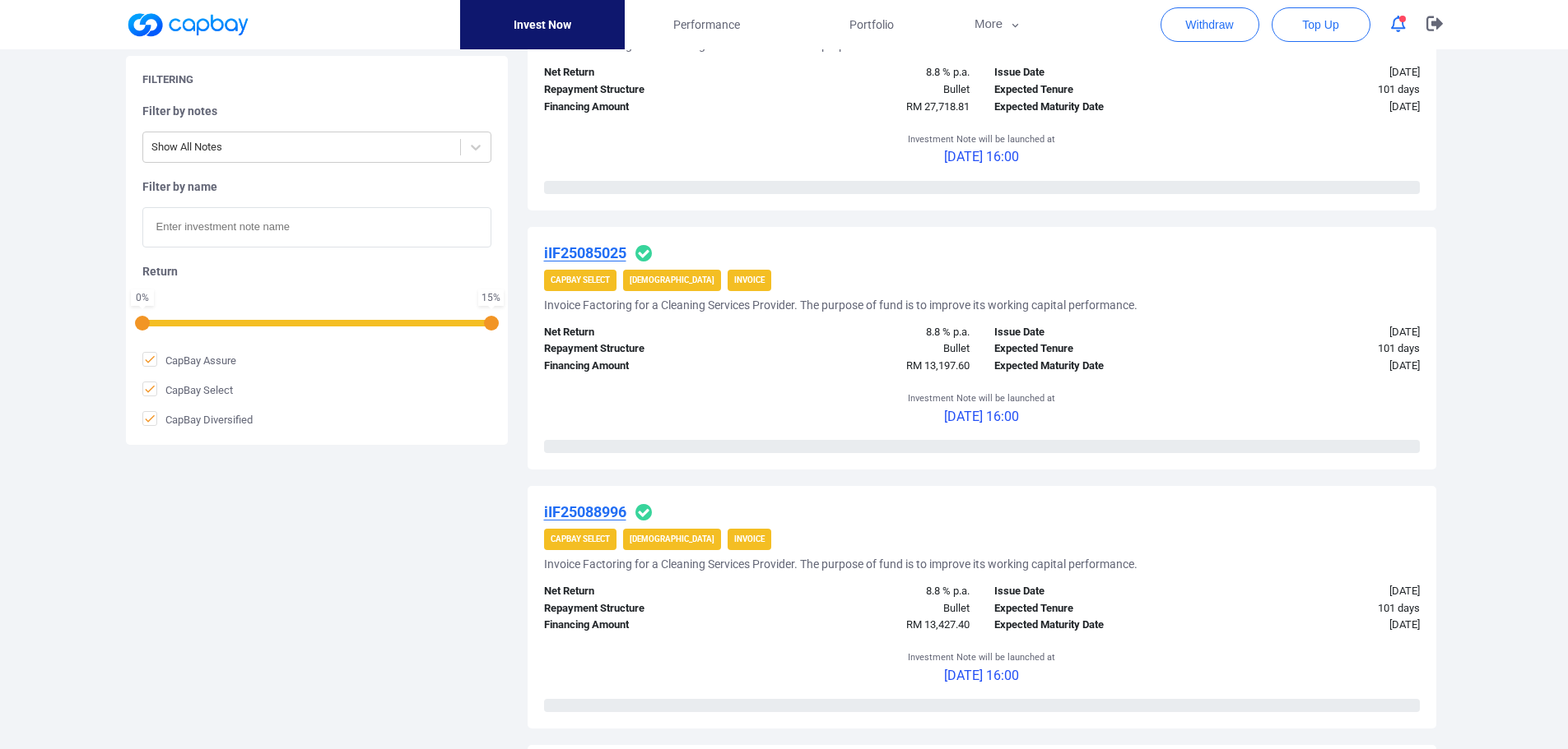
click at [585, 507] on u "iIF25088996" at bounding box center [585, 512] width 82 height 18
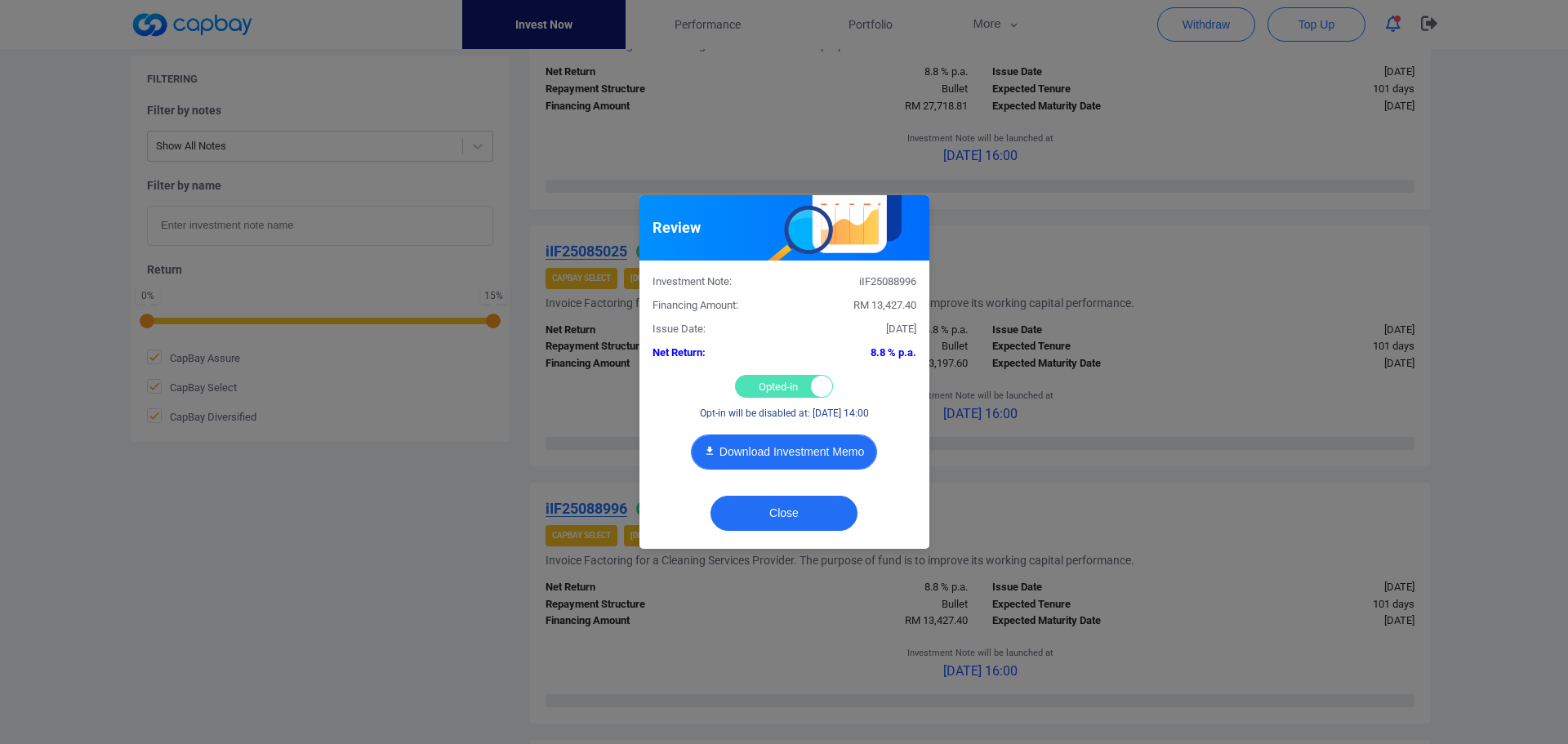
click at [742, 444] on button "Download Investment Memo" at bounding box center [784, 452] width 187 height 35
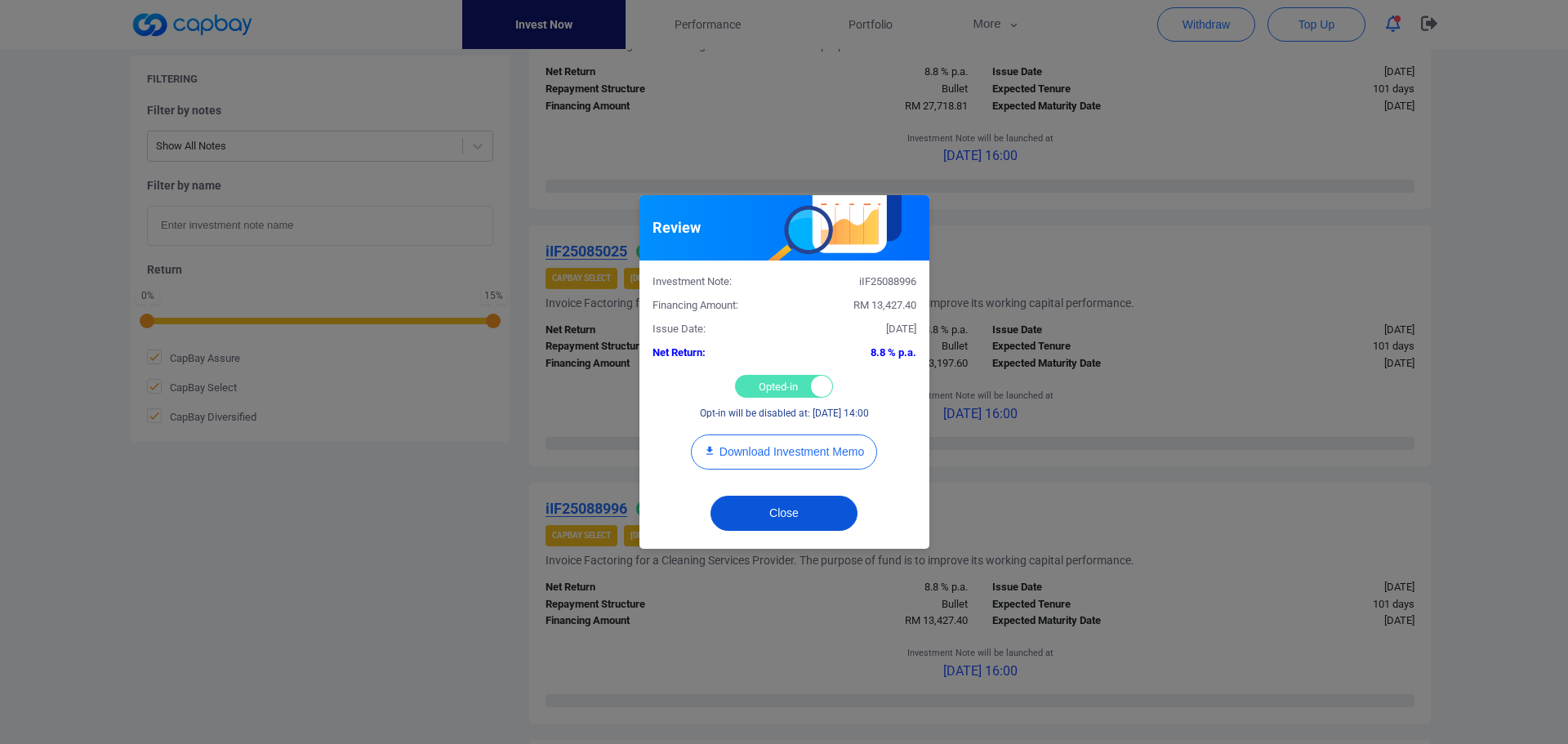
click at [841, 514] on button "Close" at bounding box center [784, 514] width 147 height 35
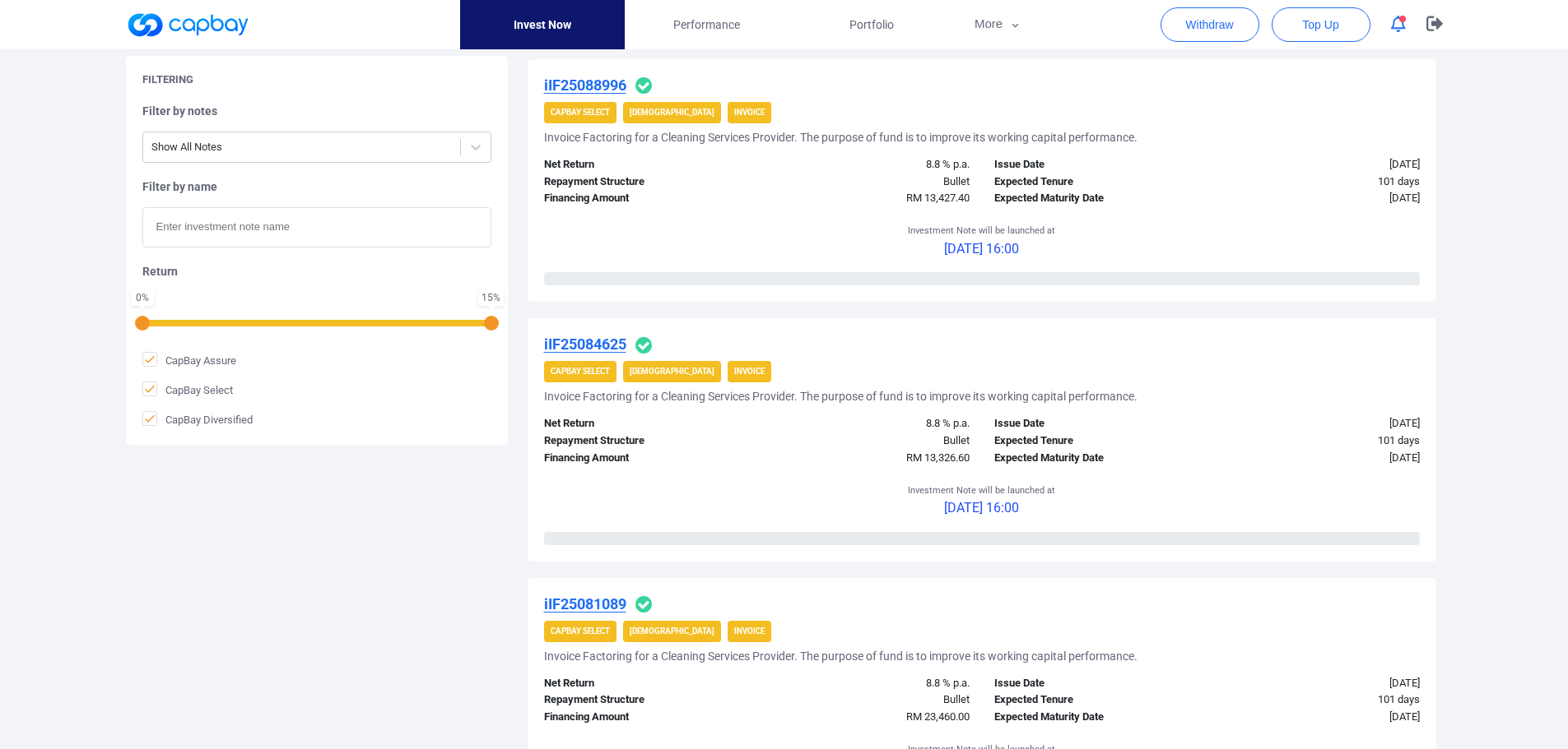
scroll to position [2139, 0]
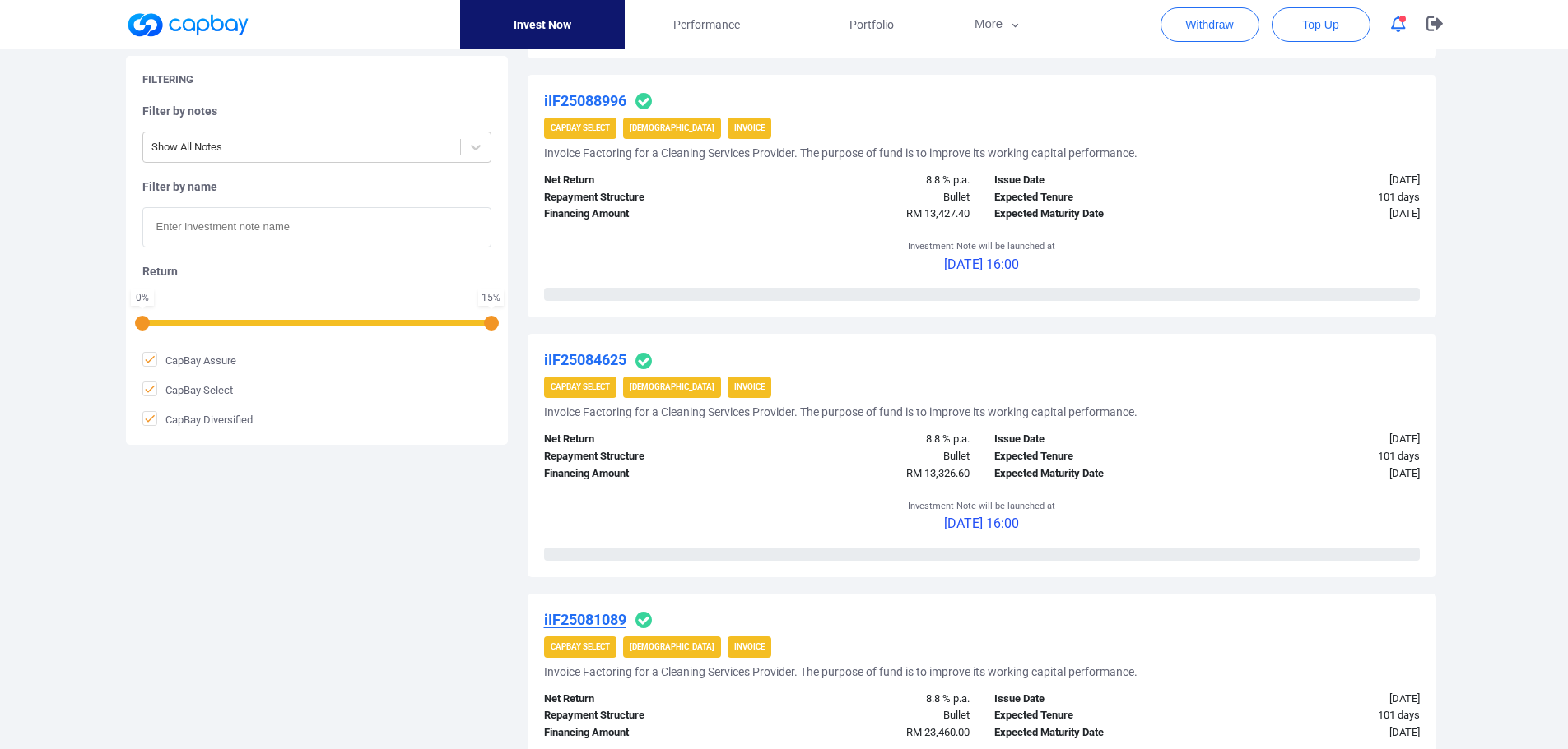
click at [580, 354] on u "iIF25084625" at bounding box center [585, 360] width 82 height 18
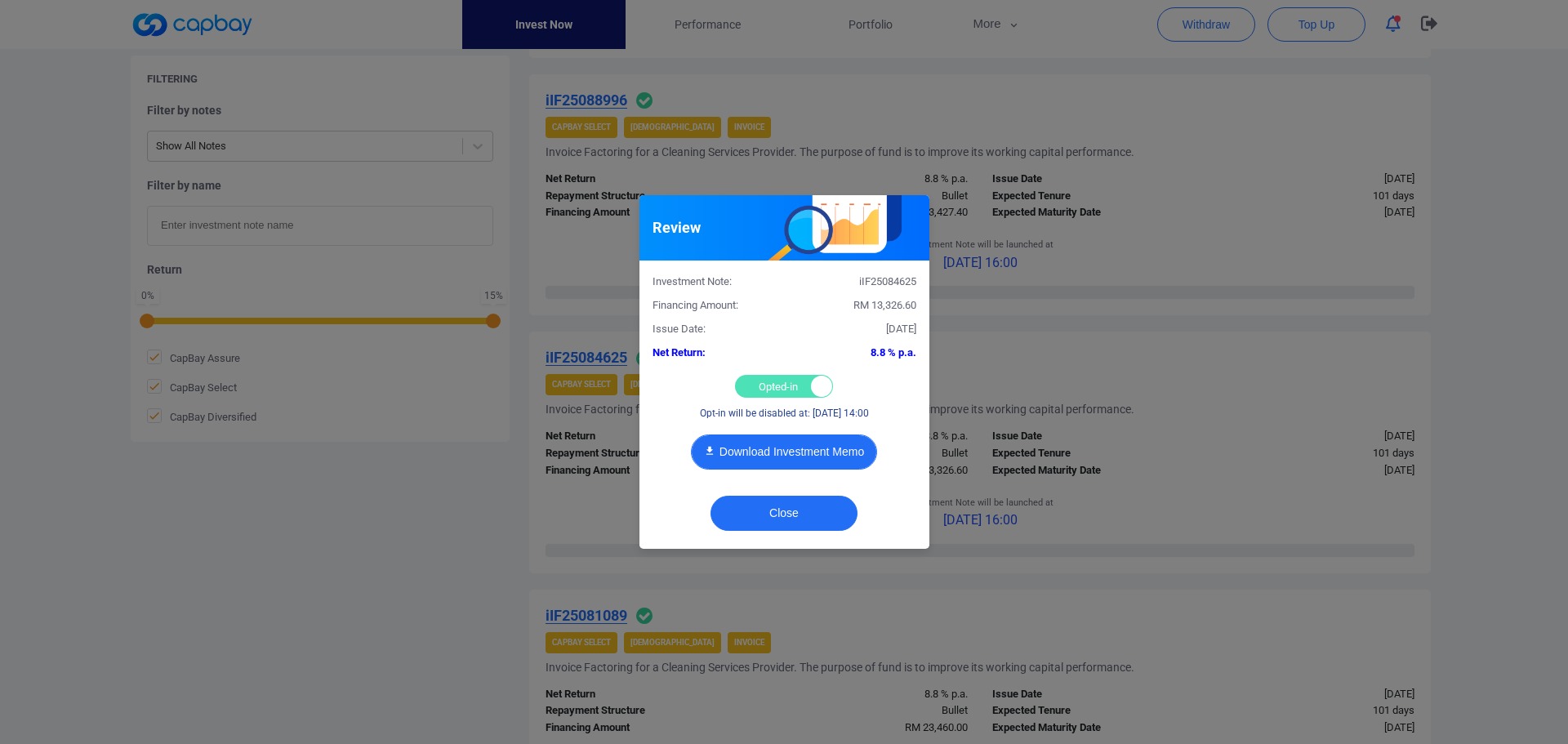
click at [753, 453] on button "Download Investment Memo" at bounding box center [784, 452] width 187 height 35
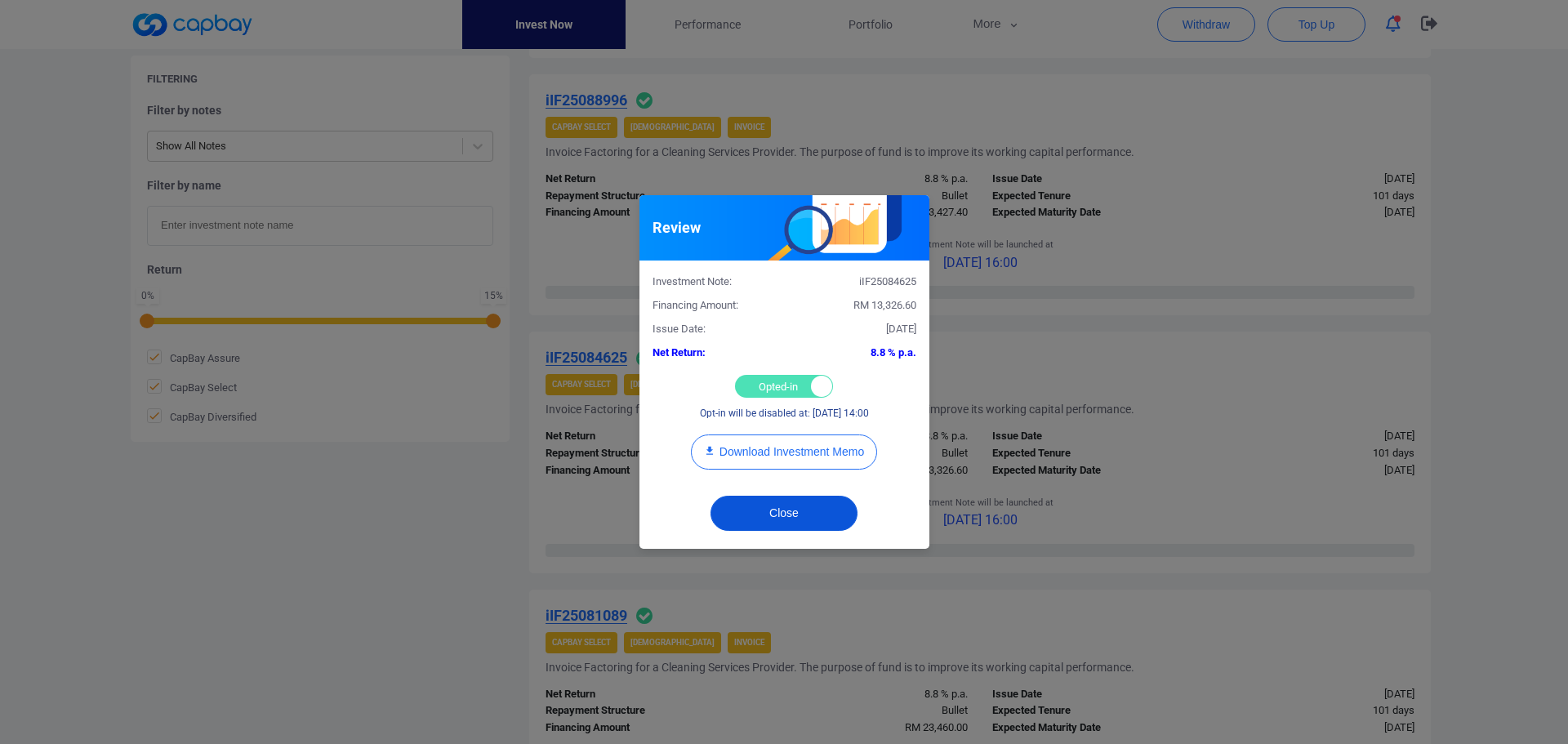
click at [818, 516] on button "Close" at bounding box center [784, 514] width 147 height 35
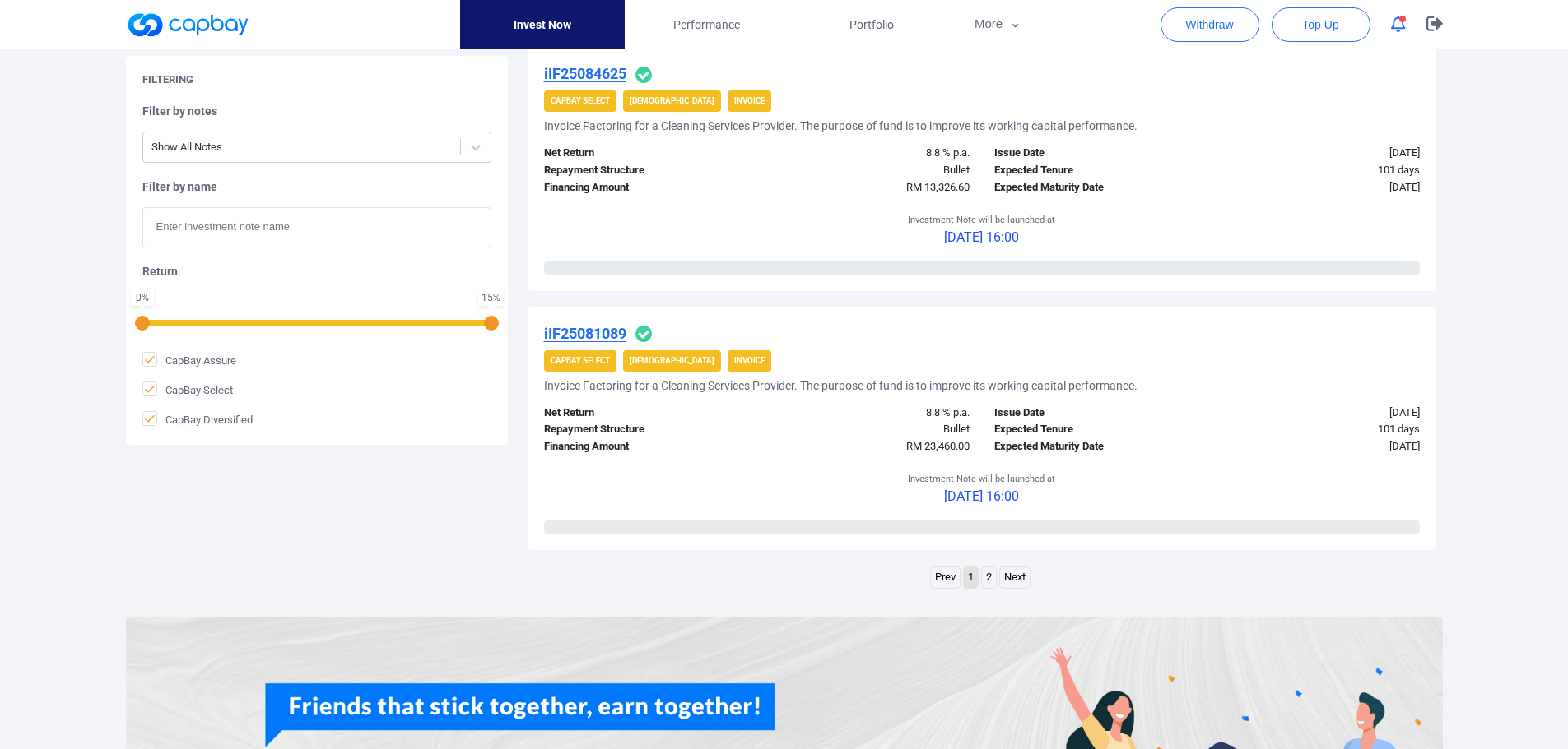
scroll to position [2551, 0]
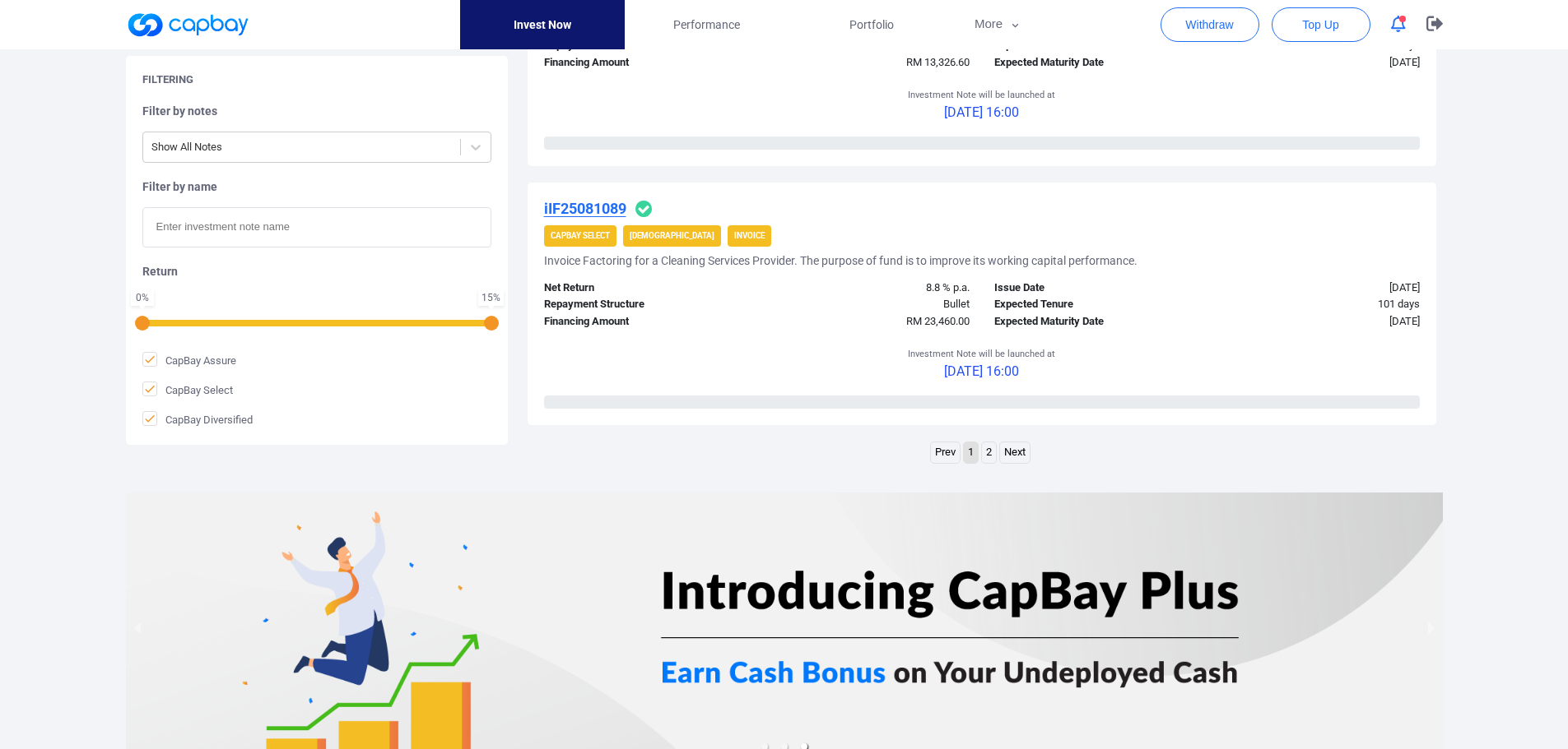
click at [601, 206] on u "iIF25081089" at bounding box center [585, 209] width 82 height 18
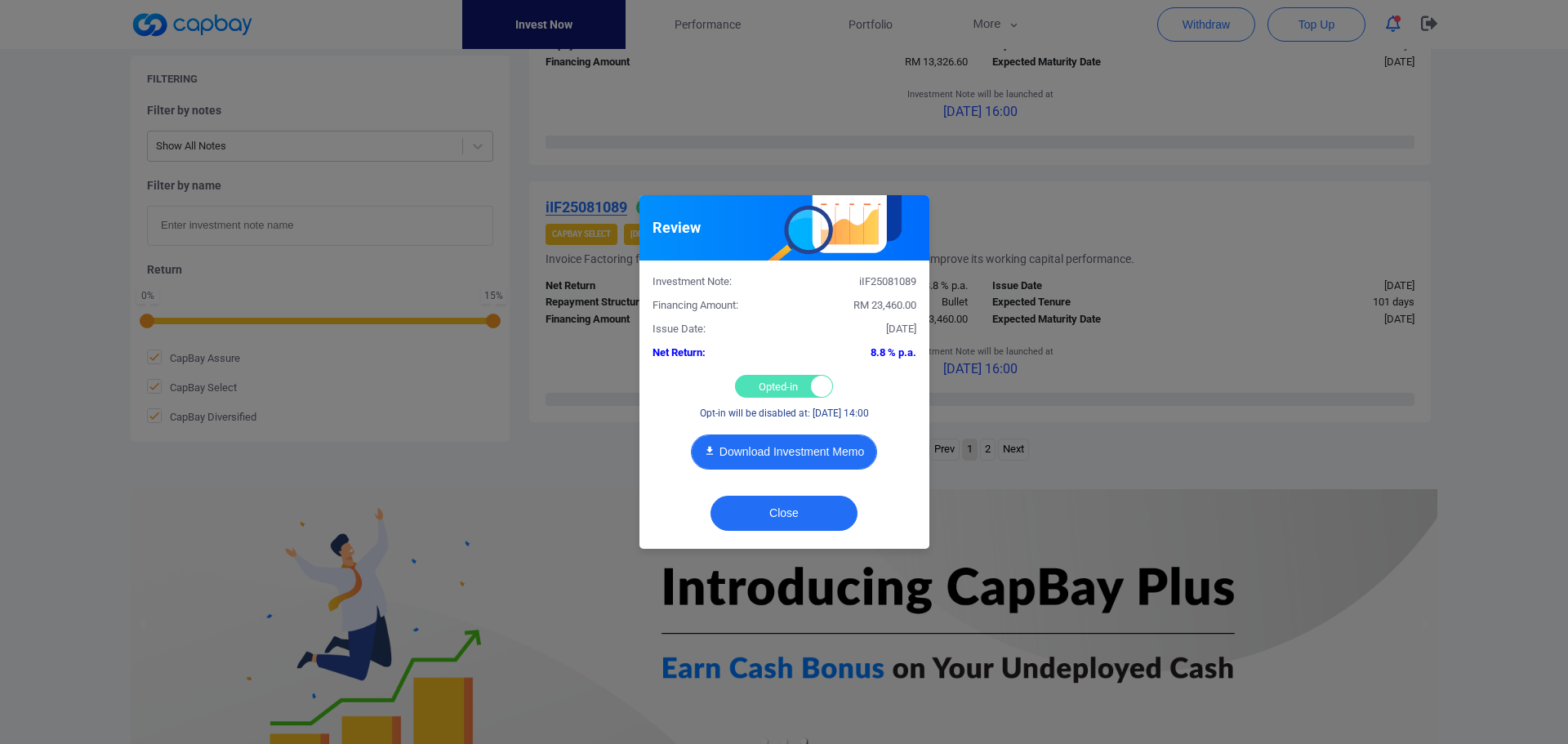
click at [800, 452] on button "Download Investment Memo" at bounding box center [784, 452] width 187 height 35
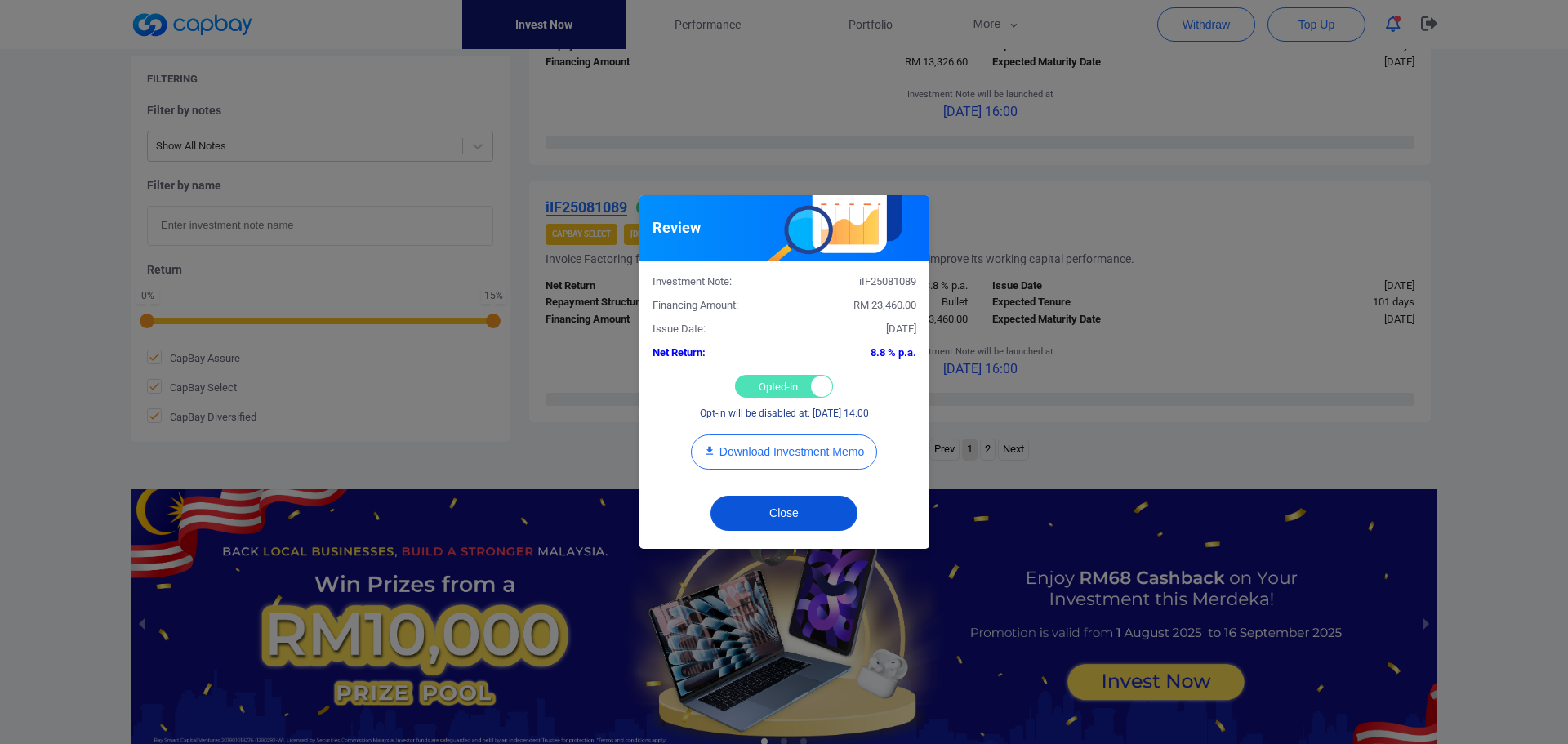
click at [808, 519] on button "Close" at bounding box center [784, 514] width 147 height 35
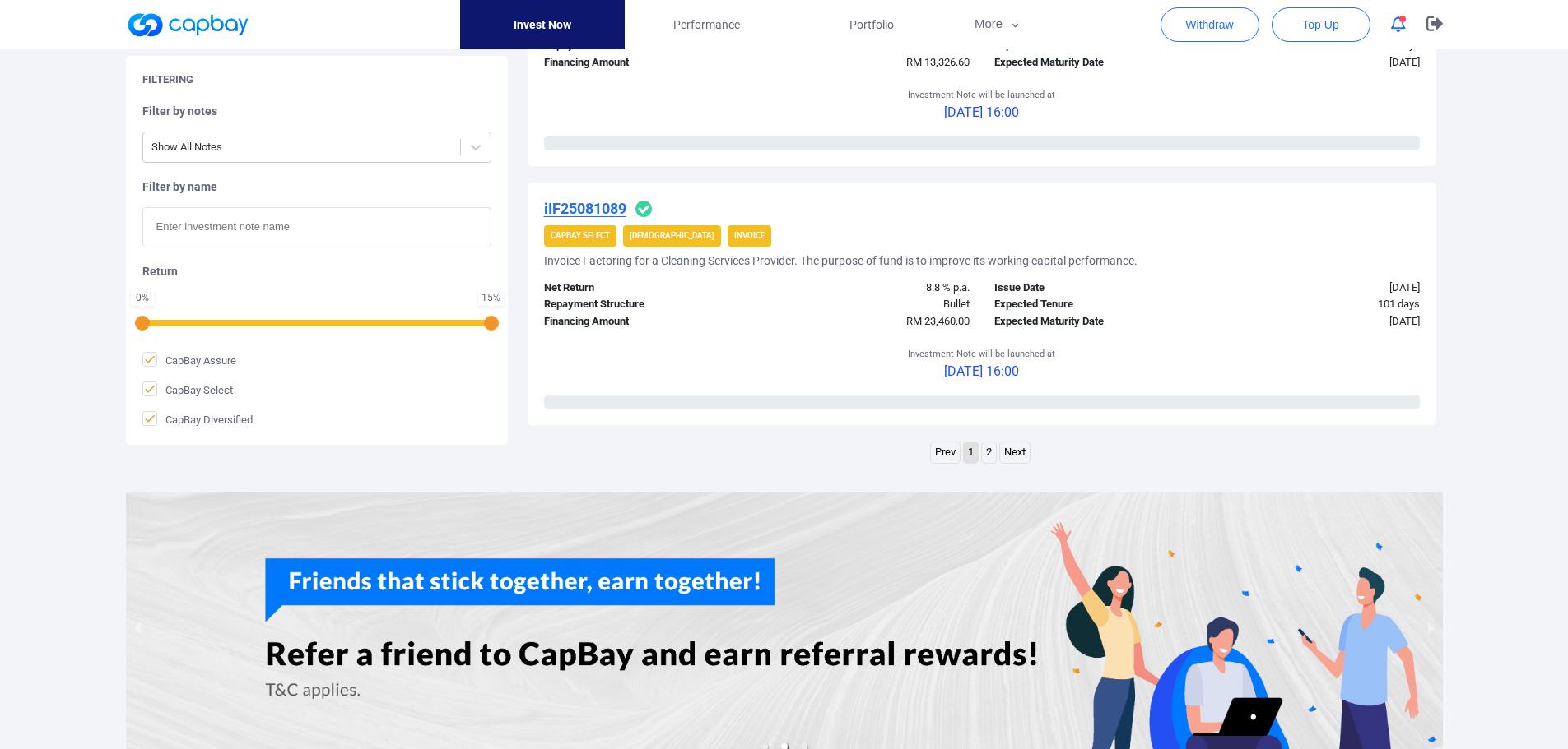
click at [991, 456] on link "2" at bounding box center [988, 452] width 14 height 21
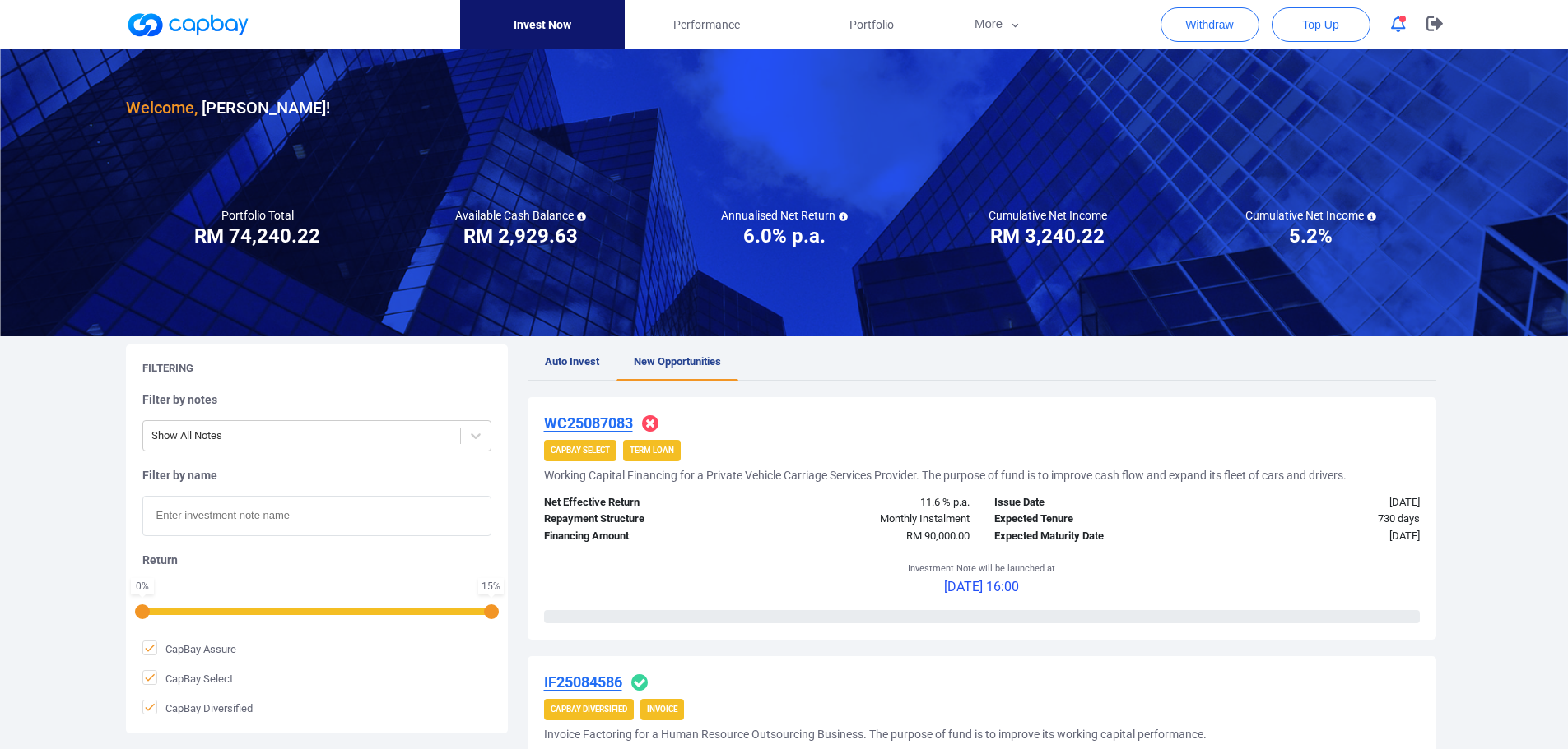
scroll to position [0, 0]
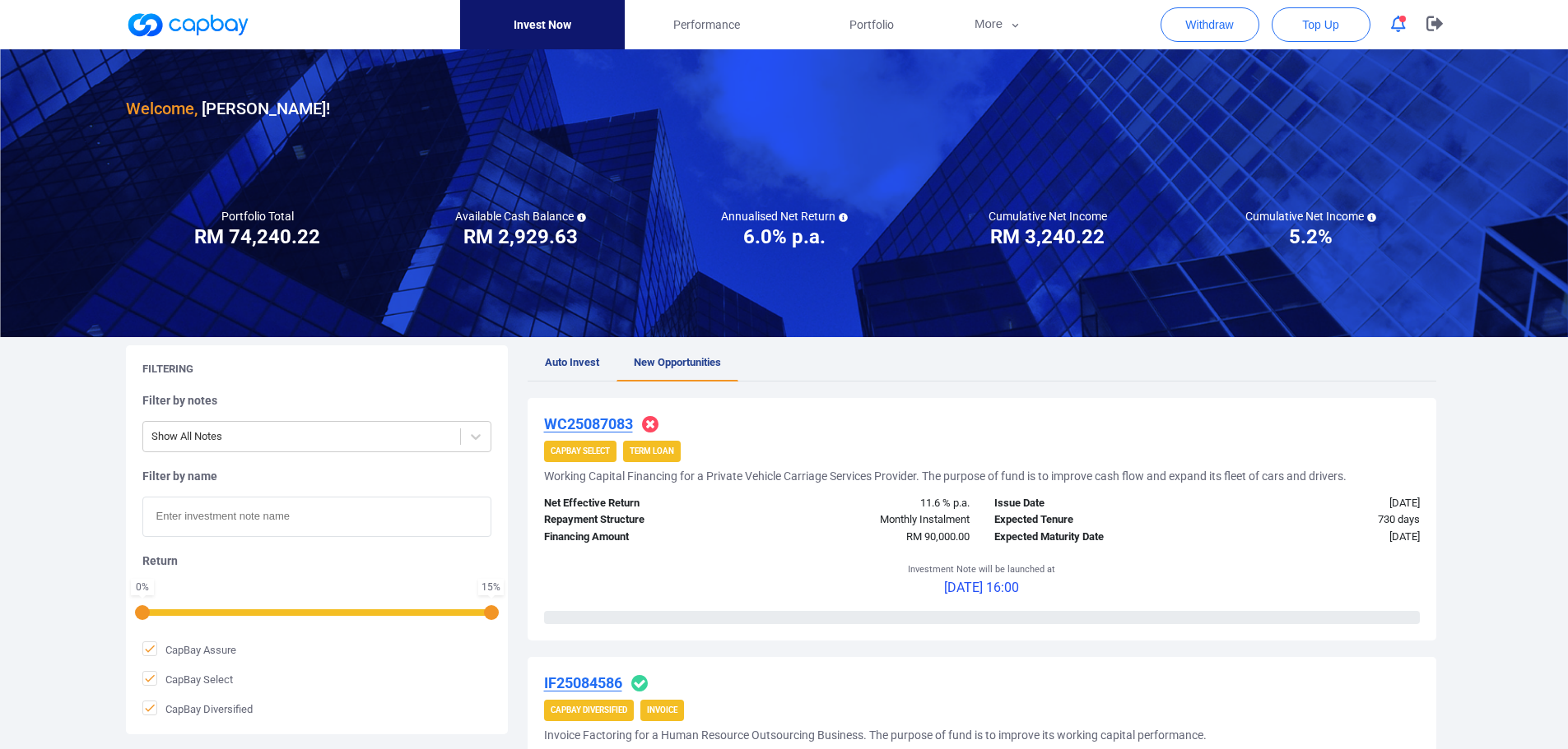
click at [578, 422] on u "WC25087083" at bounding box center [588, 424] width 89 height 18
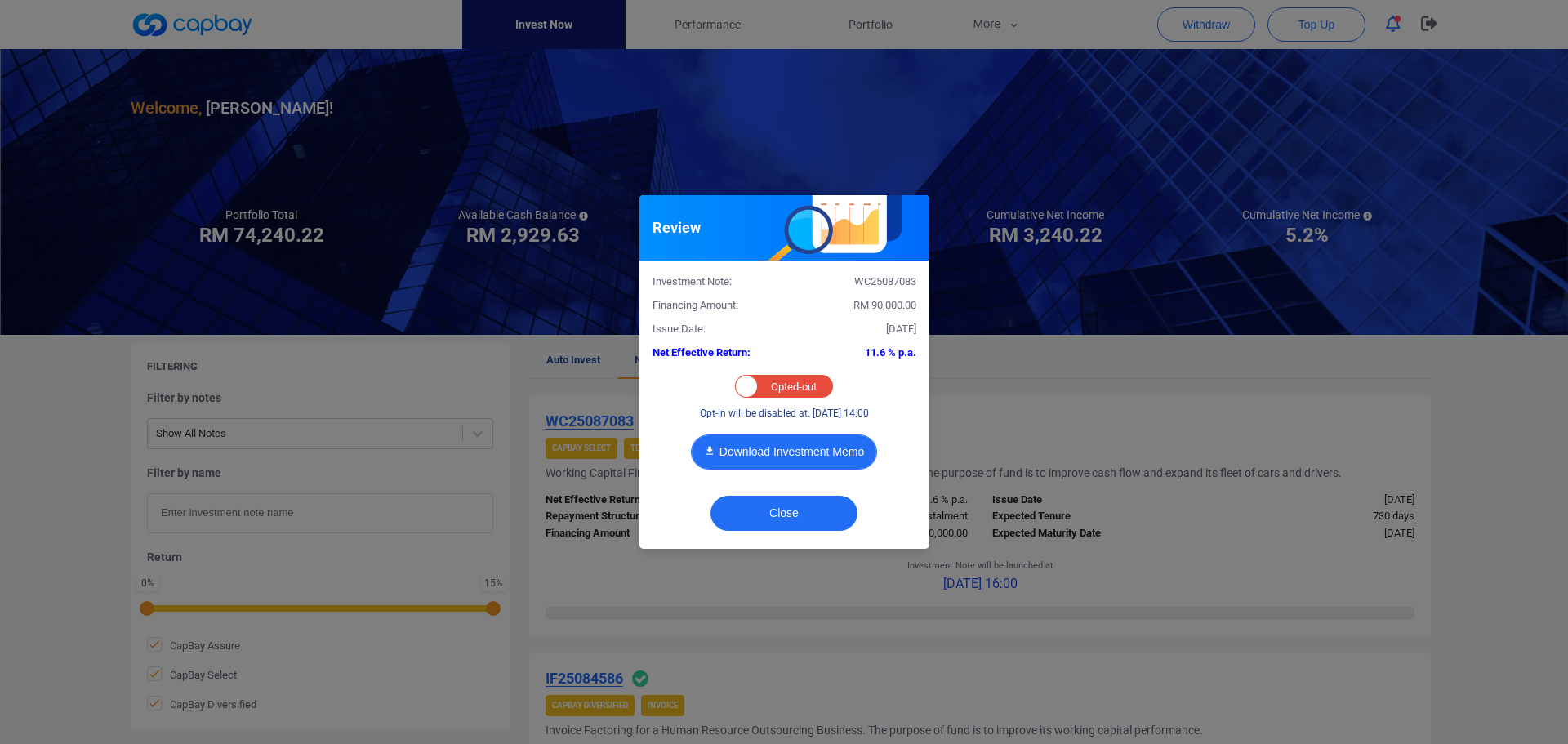
click at [764, 456] on button "Download Investment Memo" at bounding box center [784, 452] width 187 height 35
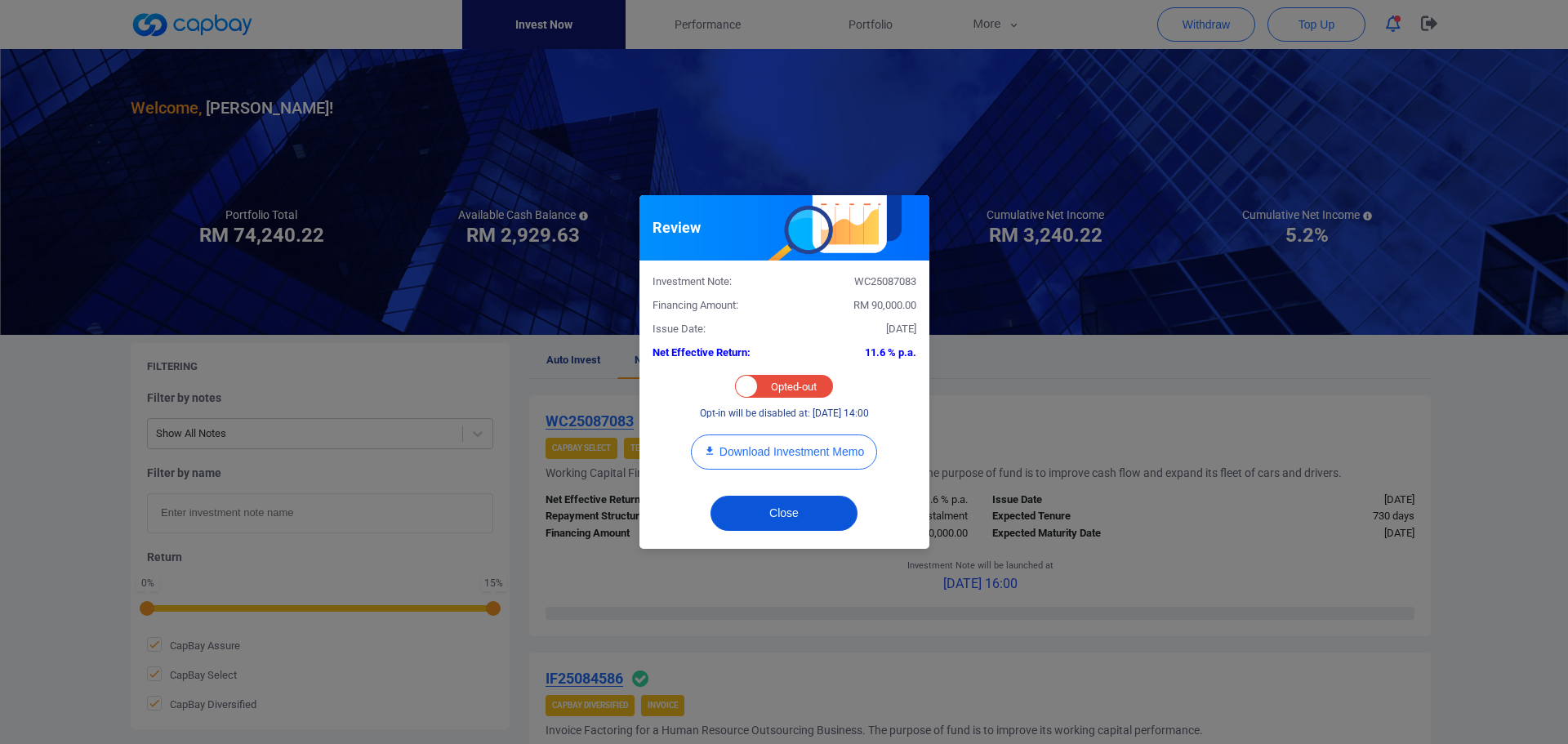
click at [800, 508] on button "Close" at bounding box center [784, 514] width 147 height 35
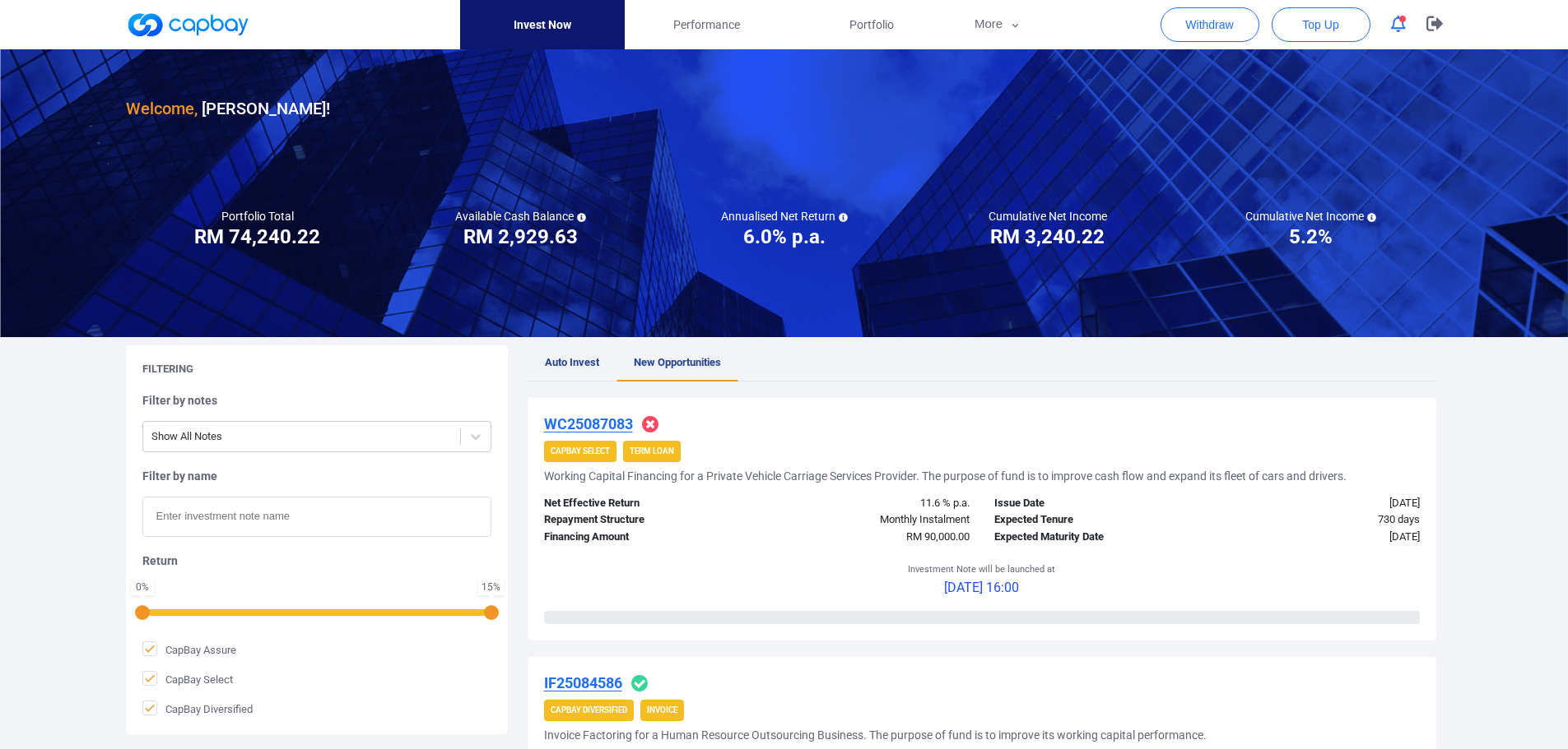
click at [1402, 28] on icon "button" at bounding box center [1398, 24] width 15 height 18
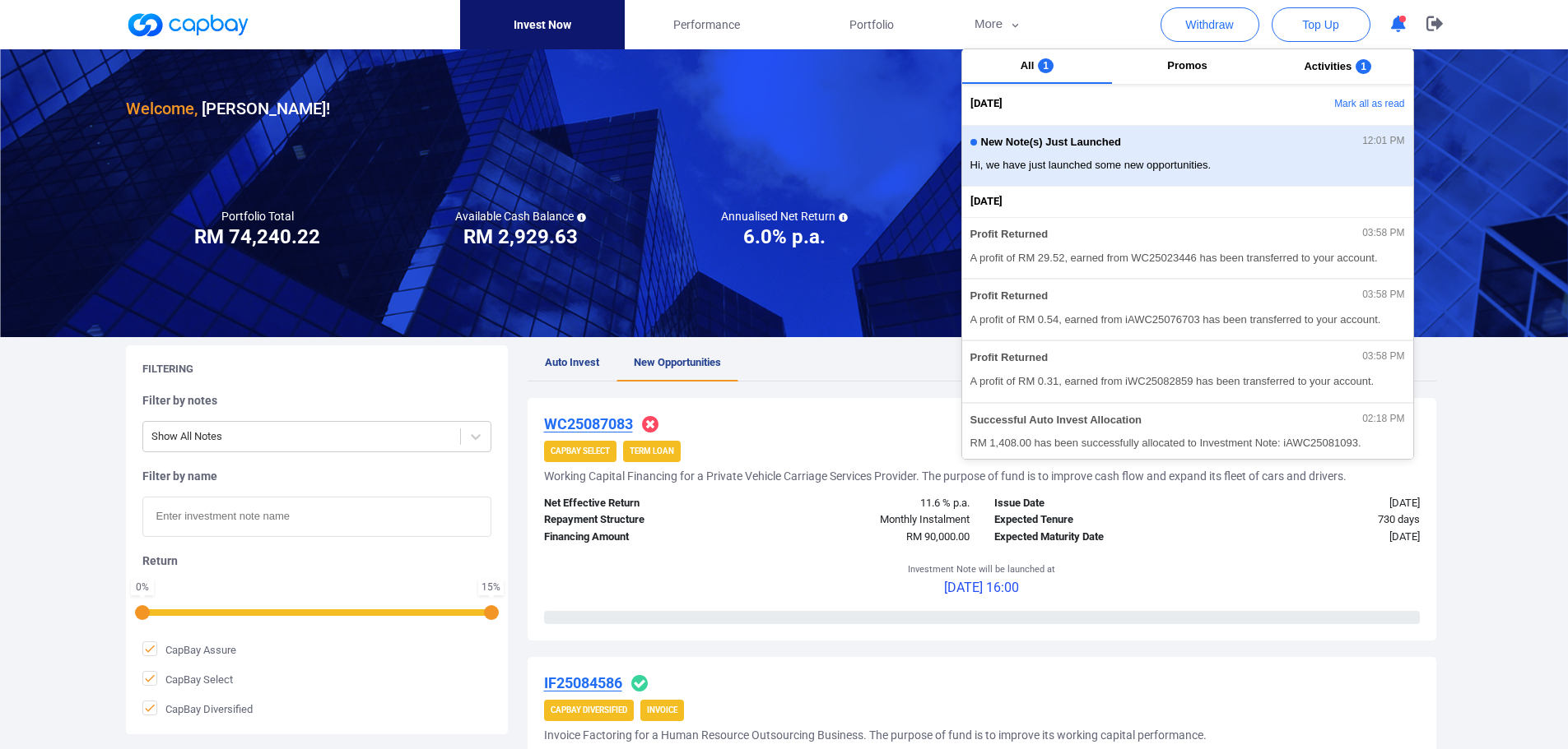
click at [1198, 149] on div "New Note(s) Just Launched 12:01 PM" at bounding box center [1188, 145] width 435 height 18
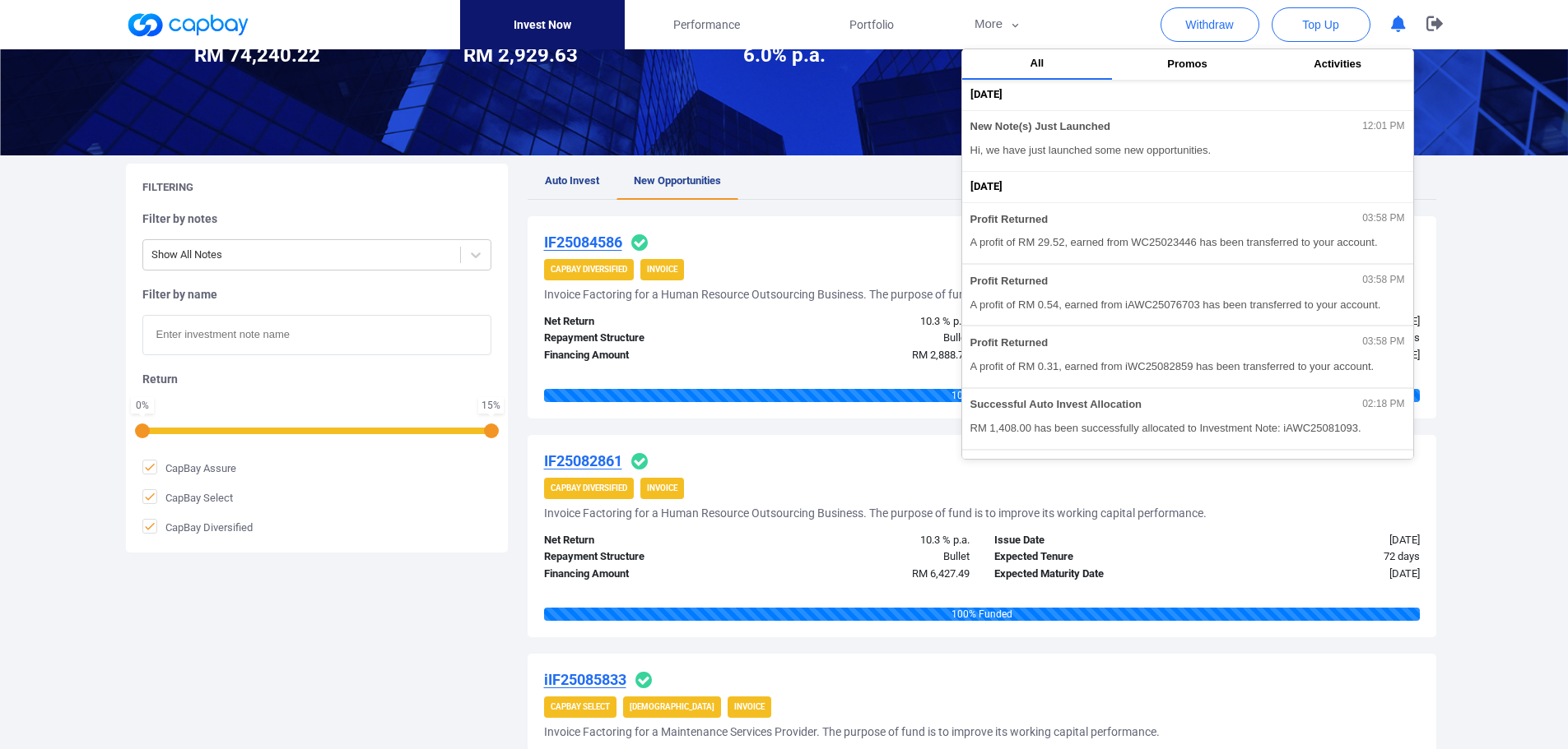
scroll to position [247, 0]
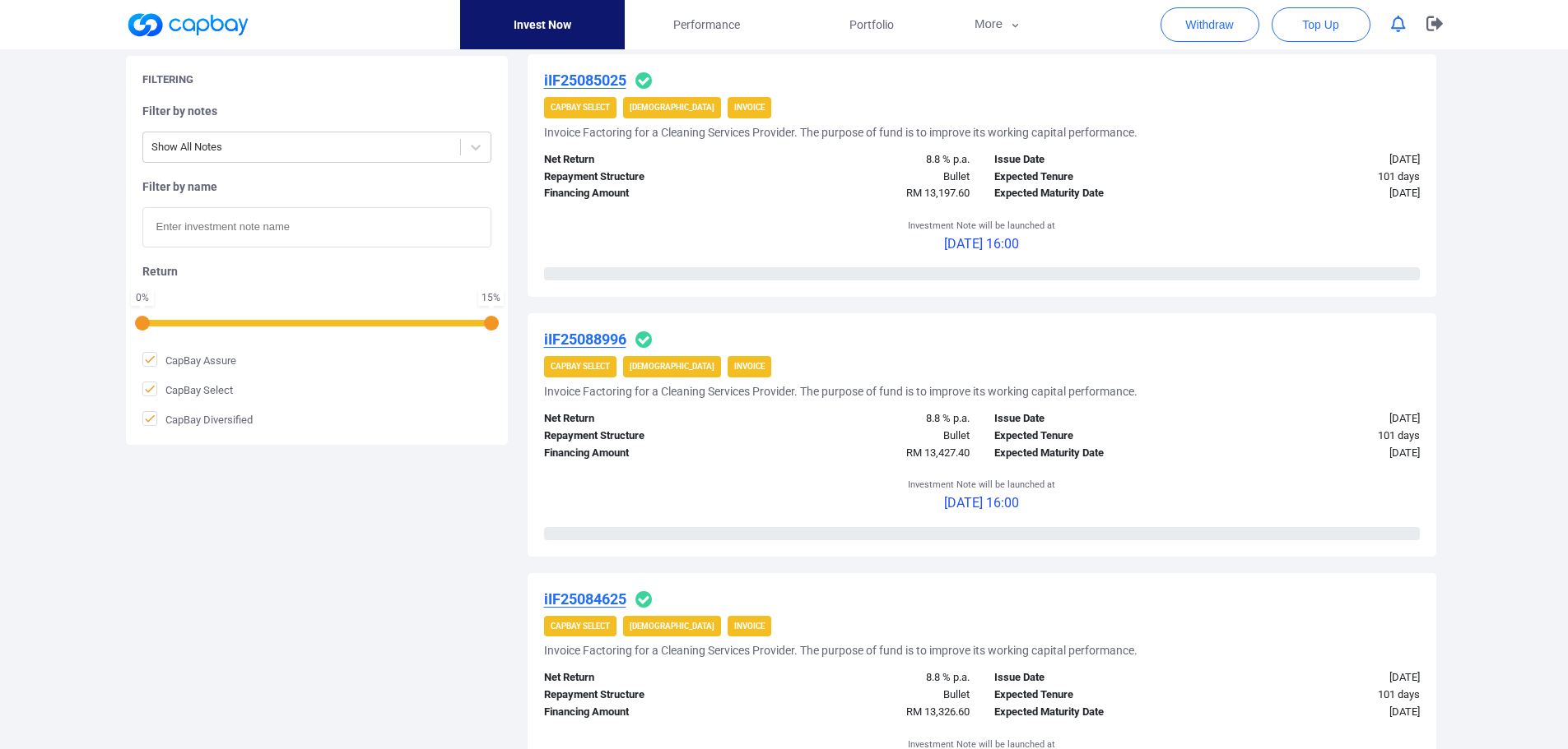
scroll to position [2468, 0]
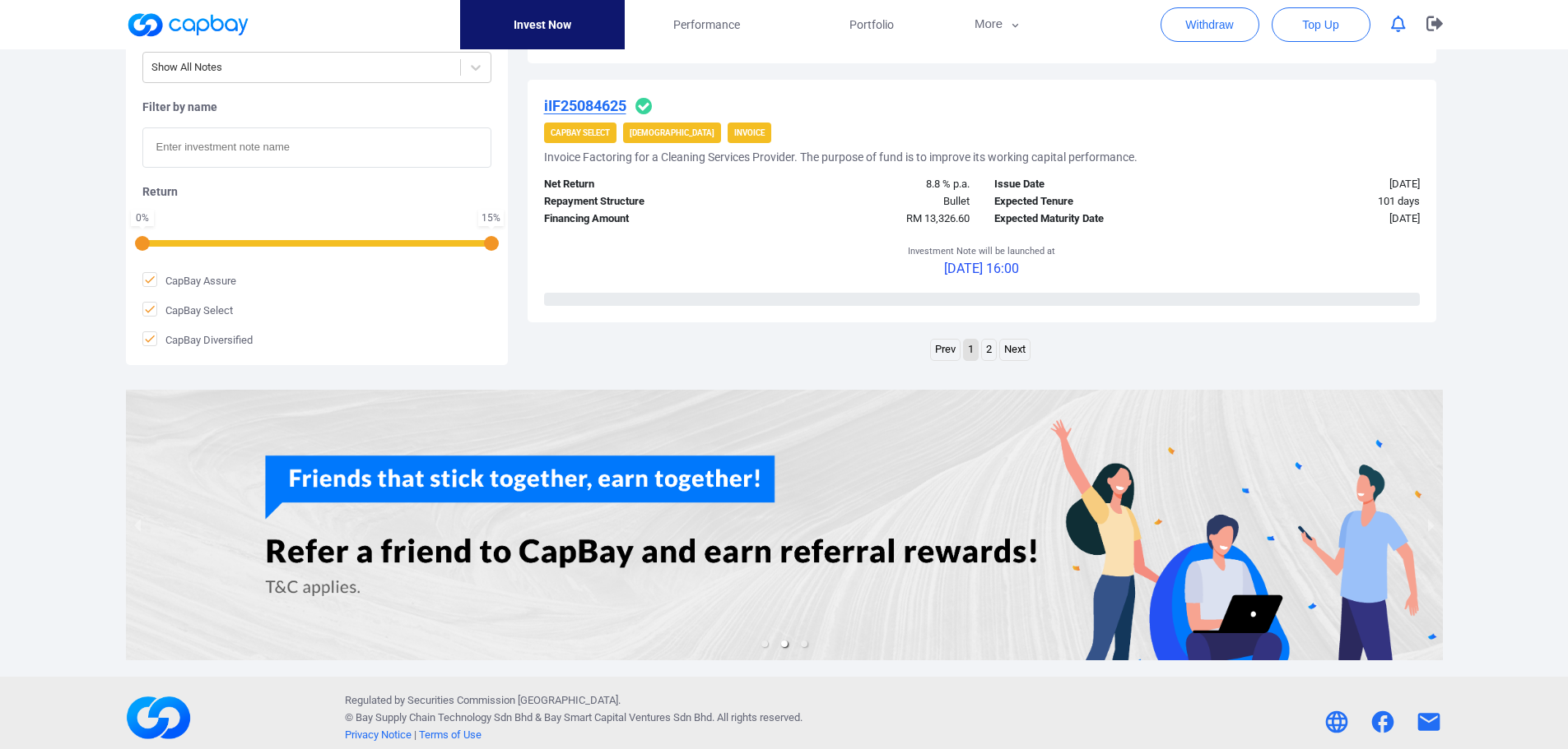
click at [990, 352] on link "2" at bounding box center [988, 350] width 14 height 21
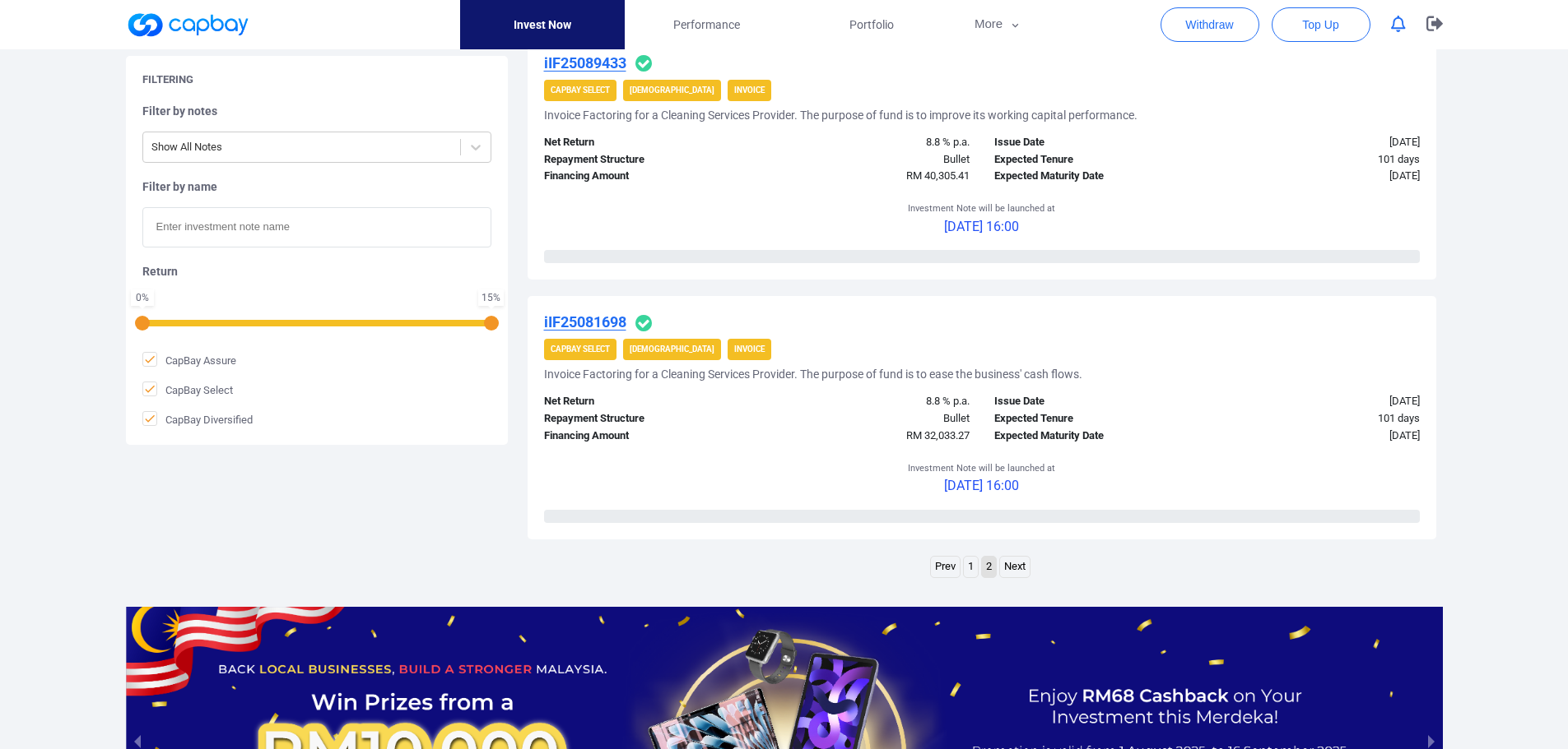
scroll to position [1625, 0]
